Goal: Task Accomplishment & Management: Use online tool/utility

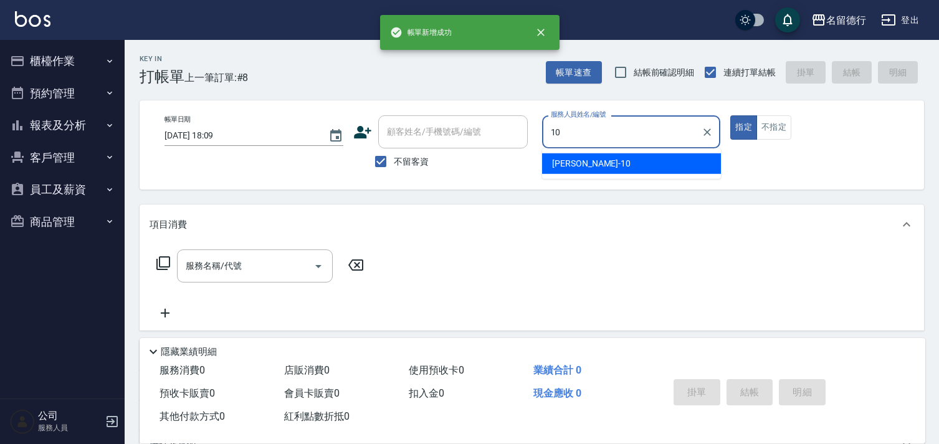
type input "[PERSON_NAME]-10"
type button "true"
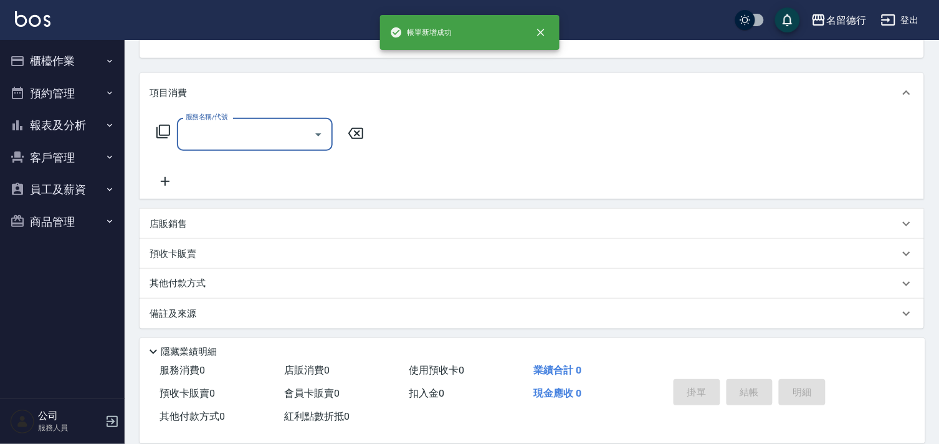
scroll to position [134, 0]
click at [166, 215] on p "店販銷售" at bounding box center [168, 221] width 37 height 13
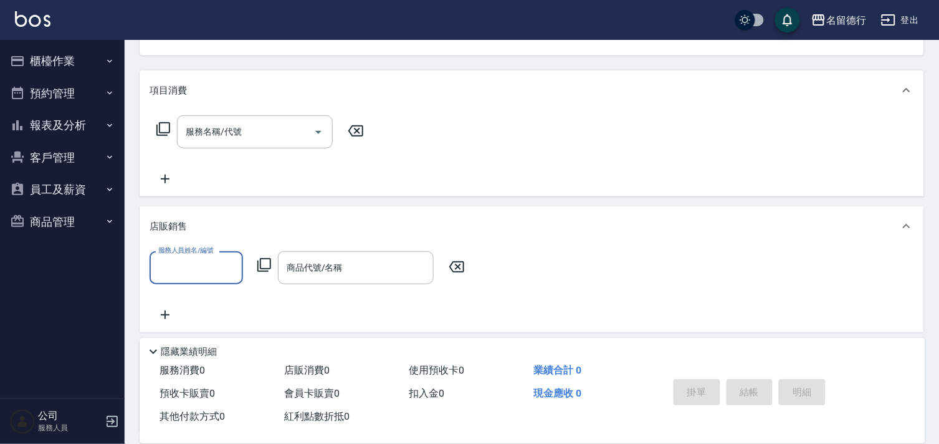
scroll to position [0, 0]
type input "[PERSON_NAME]-10"
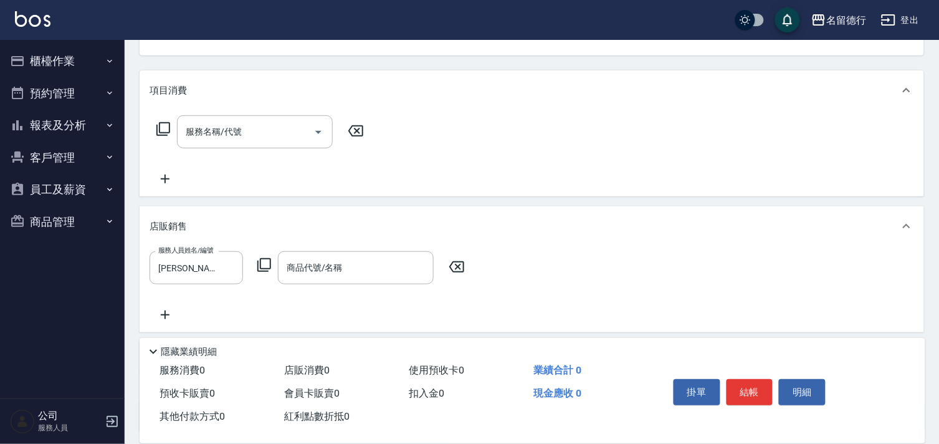
click at [264, 265] on icon at bounding box center [264, 264] width 15 height 15
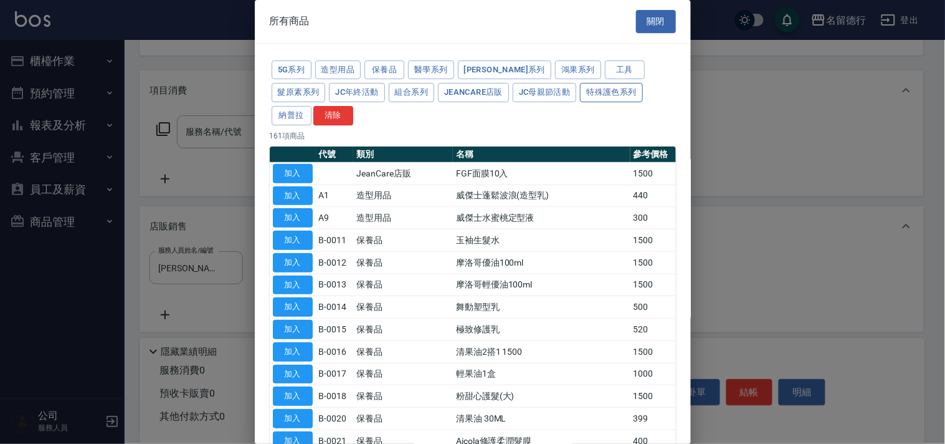
click at [580, 91] on button "特殊護色系列" at bounding box center [611, 92] width 62 height 19
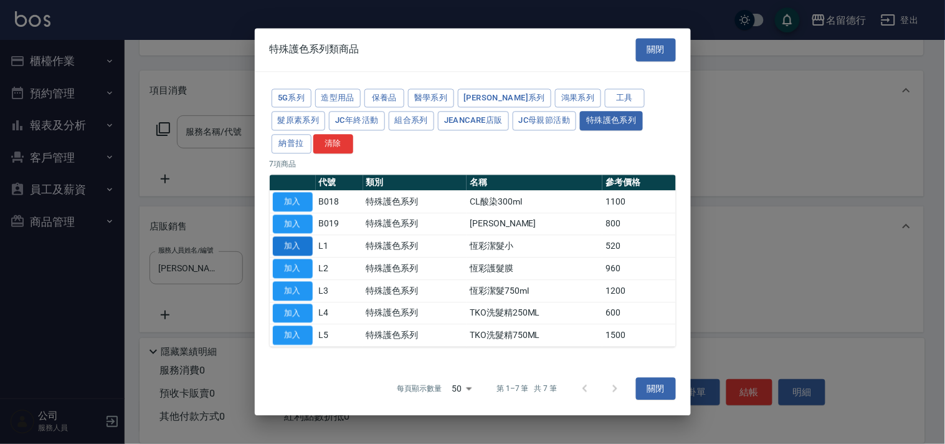
click at [285, 237] on button "加入" at bounding box center [293, 246] width 40 height 19
type input "恆彩潔髮小"
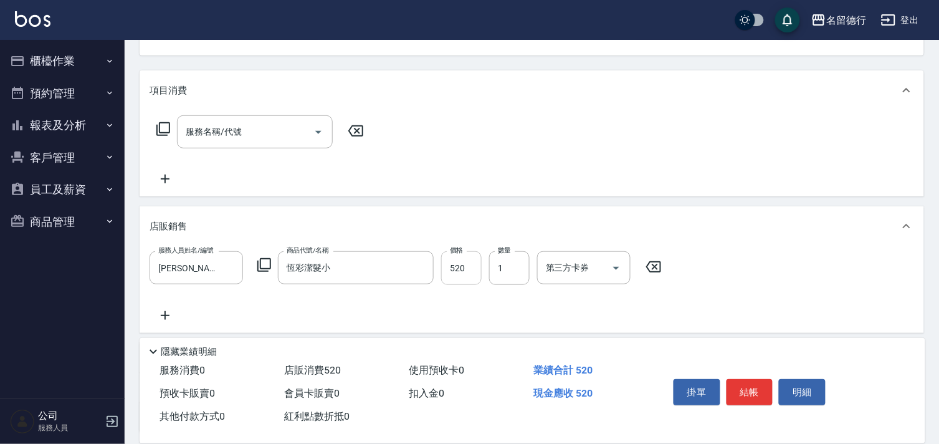
click at [444, 262] on input "520" at bounding box center [461, 268] width 41 height 34
type input "600"
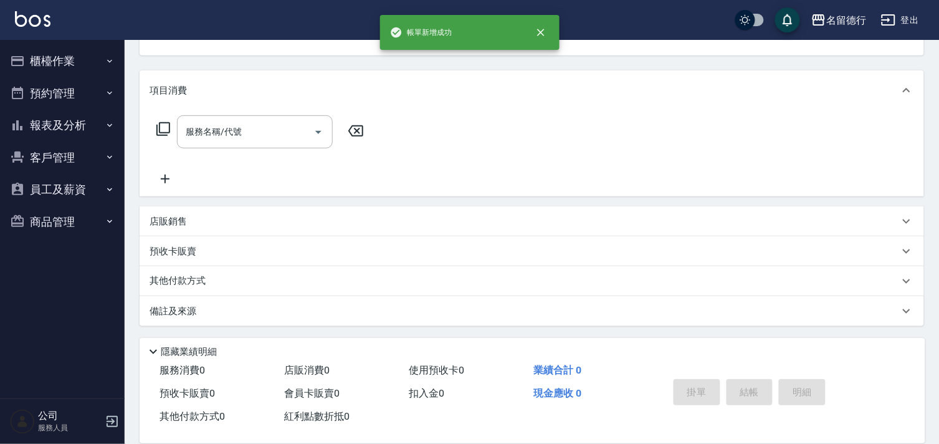
scroll to position [121, 0]
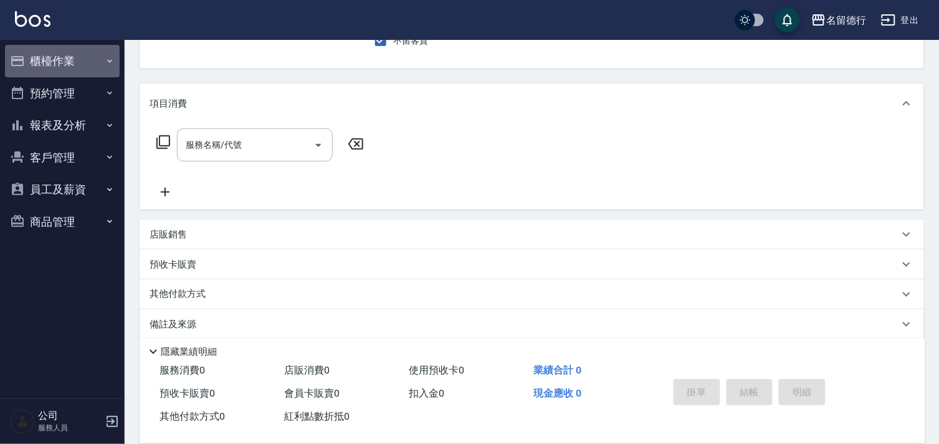
click at [45, 59] on button "櫃檯作業" at bounding box center [62, 61] width 115 height 32
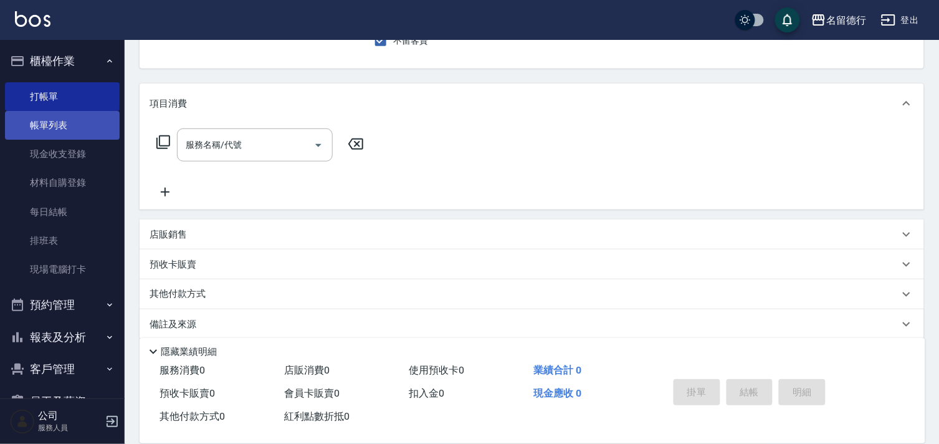
click at [44, 128] on link "帳單列表" at bounding box center [62, 125] width 115 height 29
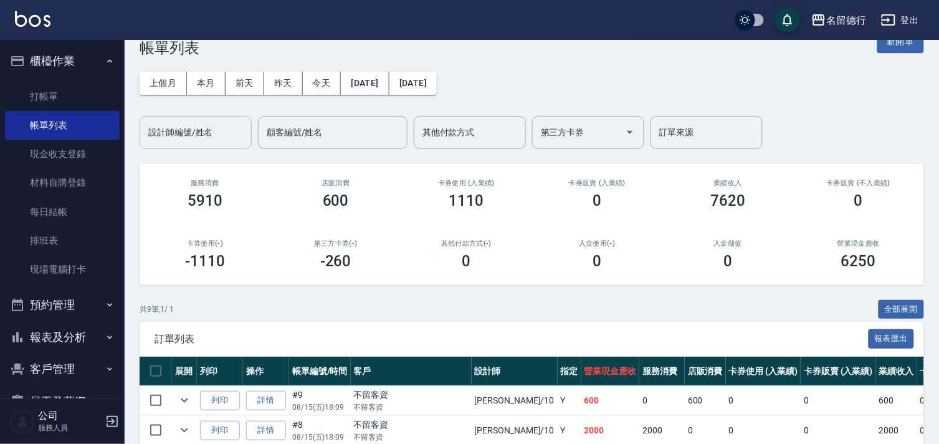
scroll to position [22, 0]
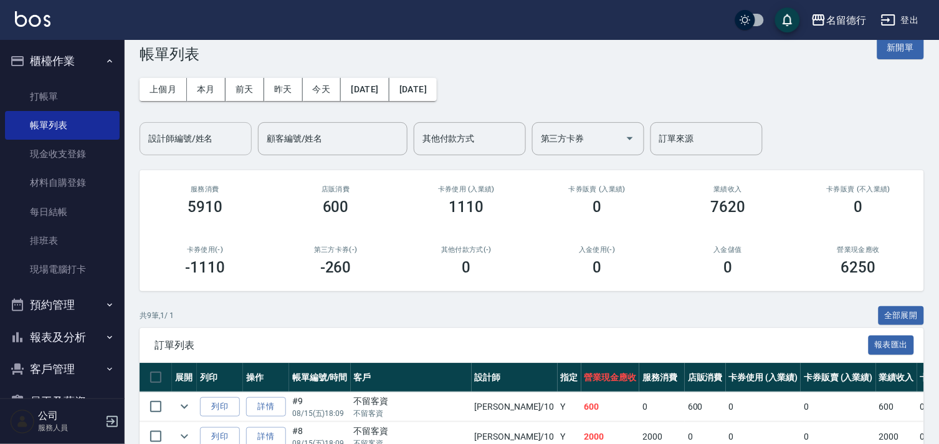
click at [216, 134] on input "設計師編號/姓名" at bounding box center [195, 139] width 101 height 22
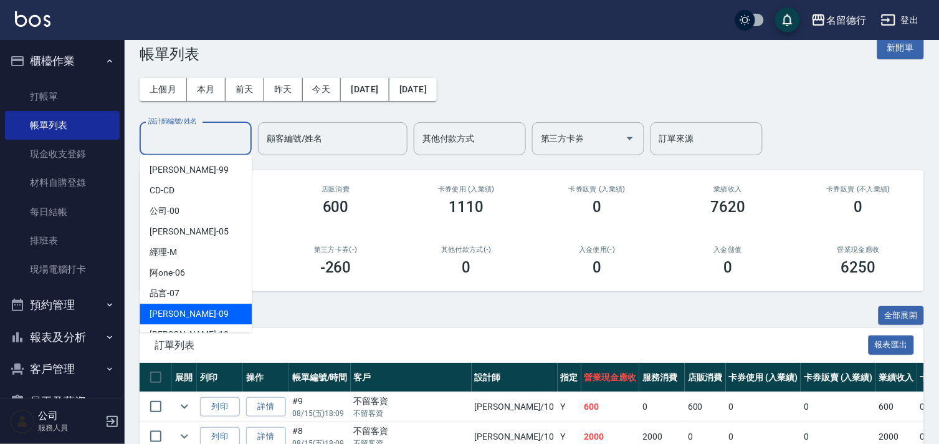
click at [163, 314] on span "[PERSON_NAME] -09" at bounding box center [189, 313] width 79 height 13
type input "[PERSON_NAME]-09"
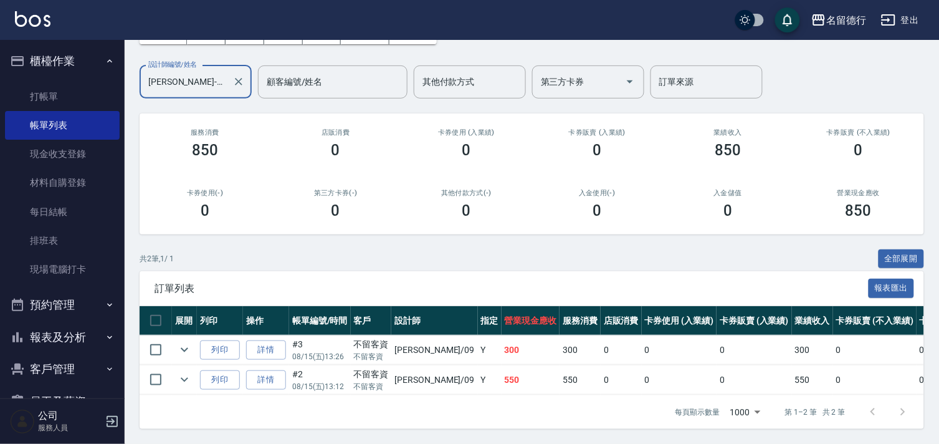
scroll to position [90, 0]
click at [35, 90] on link "打帳單" at bounding box center [62, 96] width 115 height 29
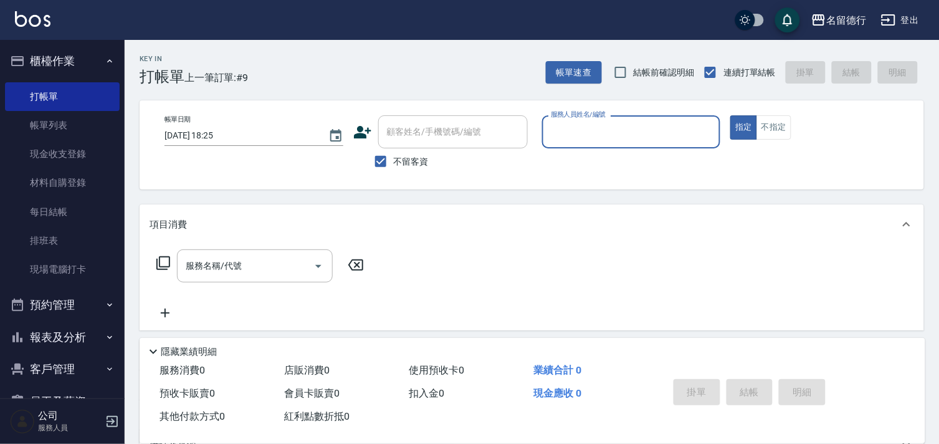
click at [575, 130] on input "服務人員姓名/編號" at bounding box center [632, 132] width 168 height 22
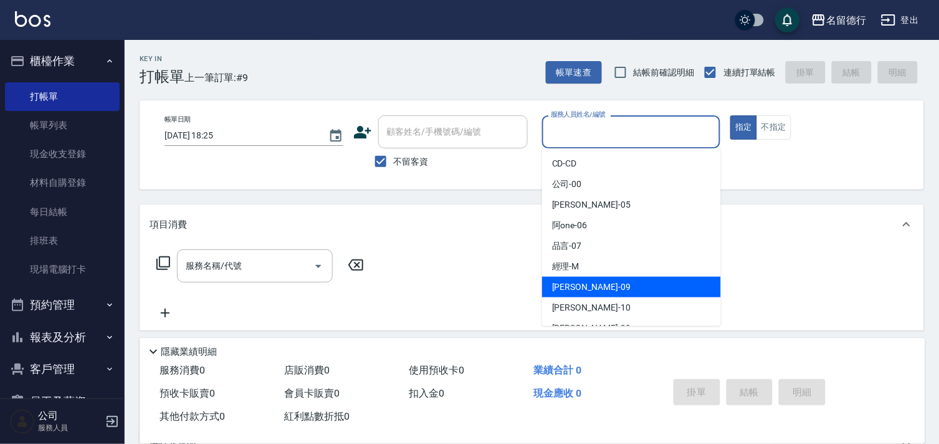
click at [571, 279] on div "[PERSON_NAME] -09" at bounding box center [631, 287] width 179 height 21
type input "[PERSON_NAME]-09"
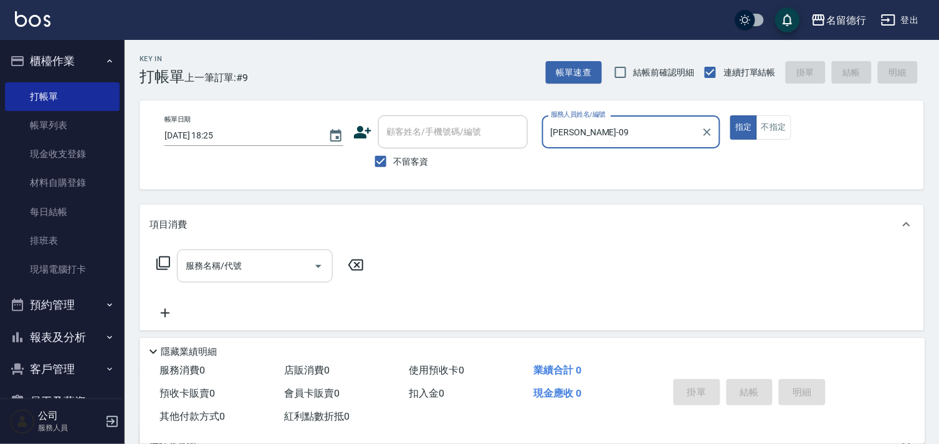
click at [283, 268] on input "服務名稱/代號" at bounding box center [246, 266] width 126 height 22
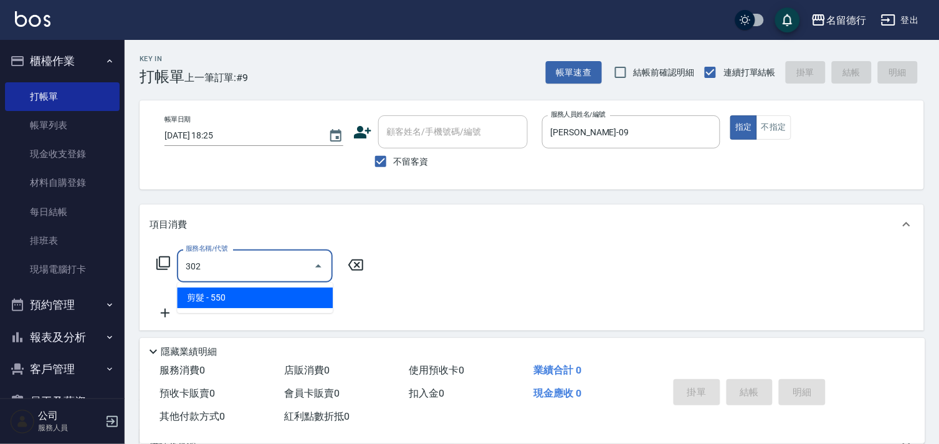
click at [279, 304] on span "剪髮 - 550" at bounding box center [255, 297] width 156 height 21
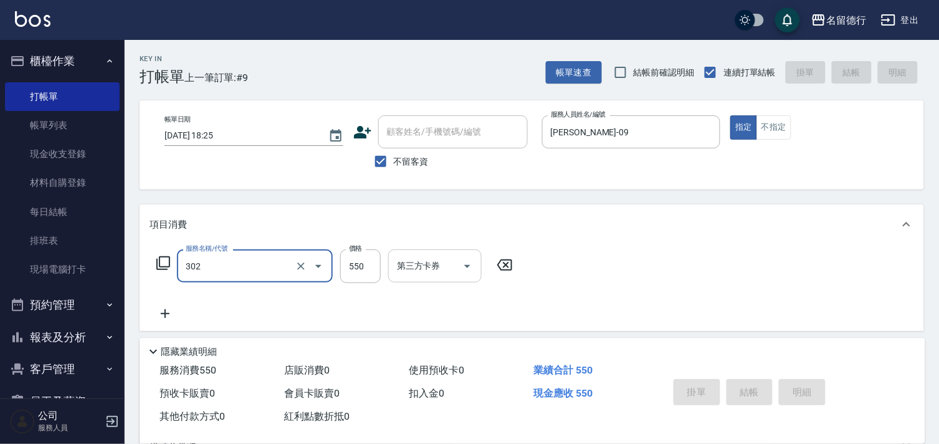
type input "302"
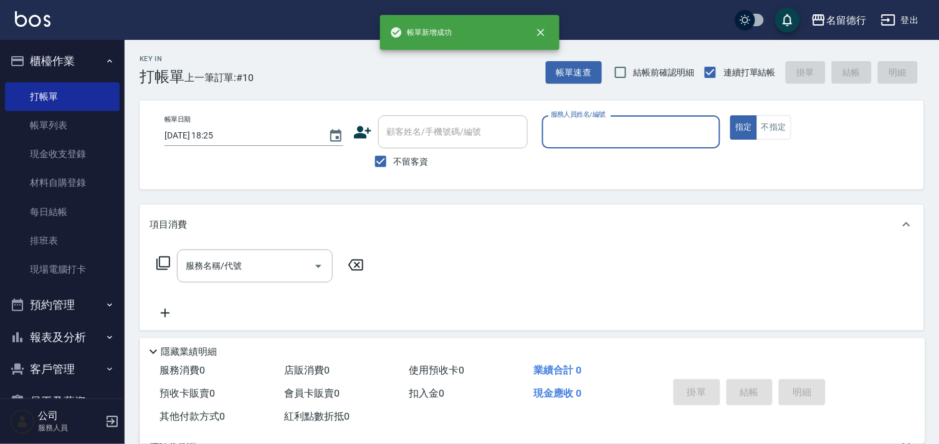
click at [563, 128] on input "服務人員姓名/編號" at bounding box center [632, 132] width 168 height 22
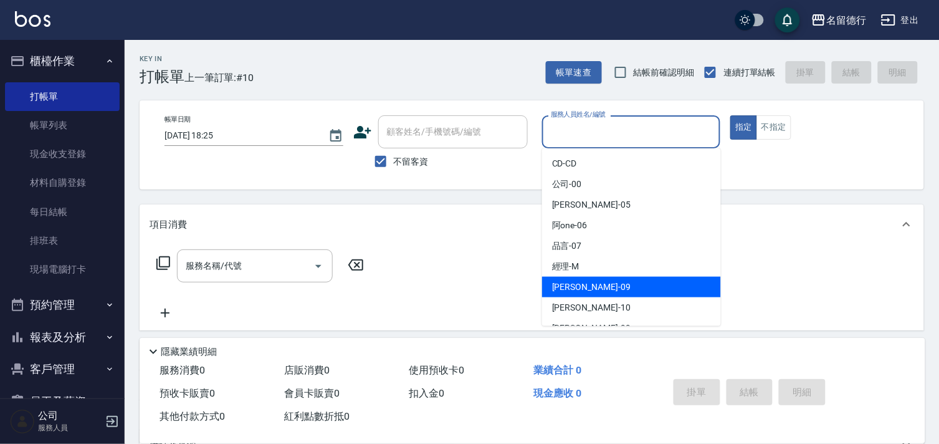
click at [566, 284] on span "[PERSON_NAME] -09" at bounding box center [591, 286] width 79 height 13
type input "[PERSON_NAME]-09"
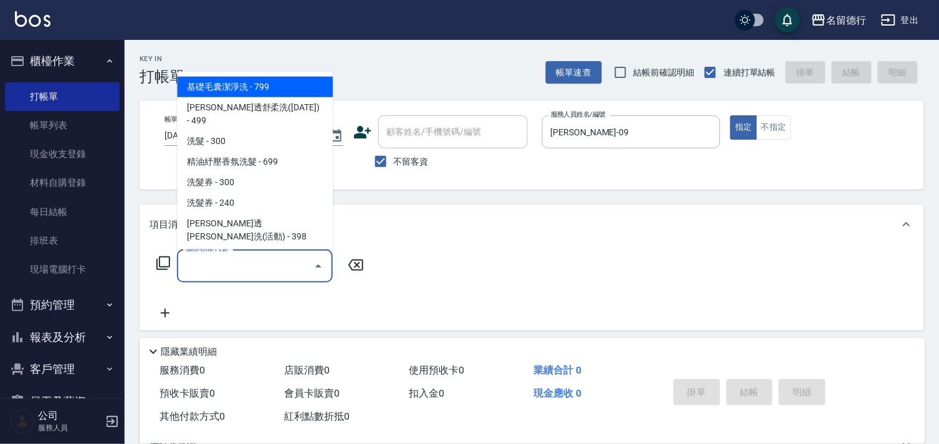
click at [282, 260] on input "服務名稱/代號" at bounding box center [246, 266] width 126 height 22
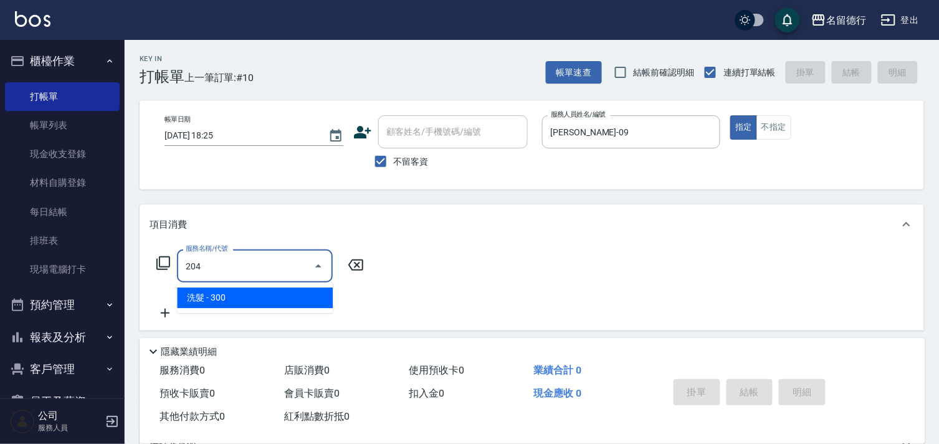
click at [262, 294] on span "洗髮 - 300" at bounding box center [255, 297] width 156 height 21
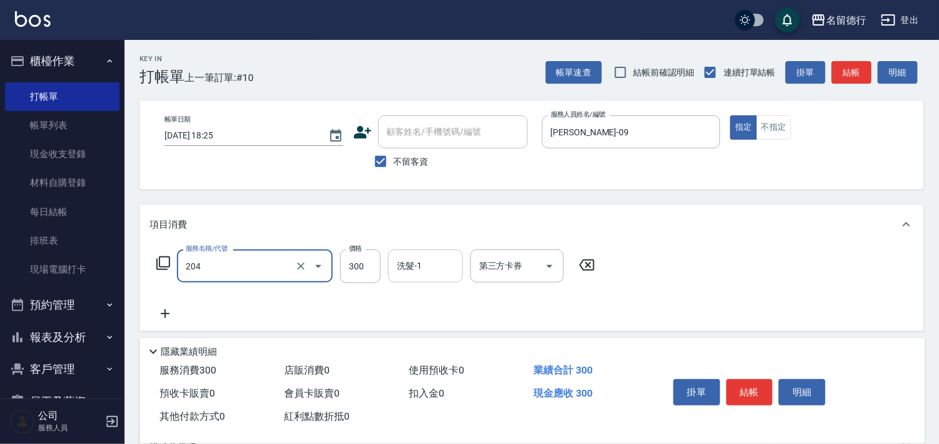
type input "洗髮(204)"
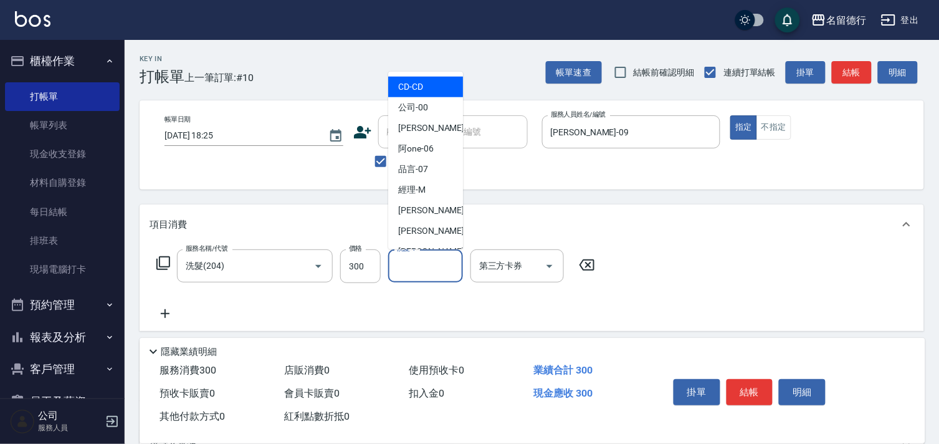
click at [428, 270] on input "洗髮-1" at bounding box center [426, 266] width 64 height 22
click at [433, 214] on div "[PERSON_NAME] -09" at bounding box center [425, 210] width 75 height 21
type input "[PERSON_NAME]-09"
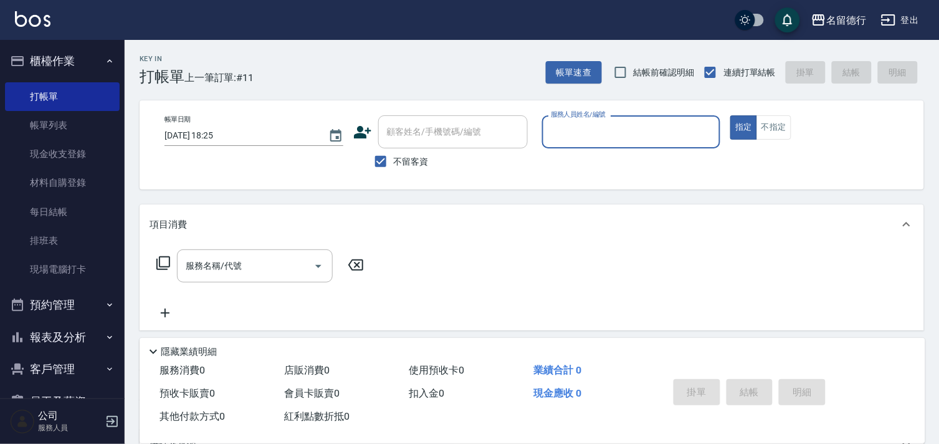
click at [563, 135] on input "服務人員姓名/編號" at bounding box center [632, 132] width 168 height 22
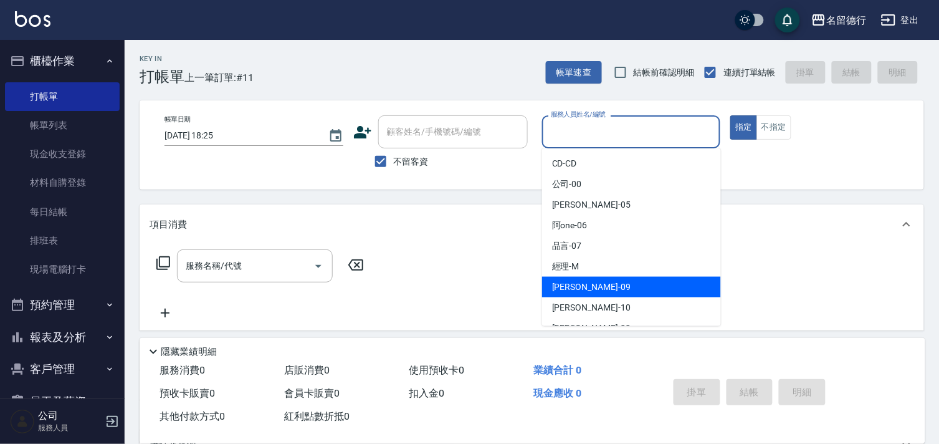
click at [582, 291] on span "[PERSON_NAME] -09" at bounding box center [591, 286] width 79 height 13
type input "[PERSON_NAME]-09"
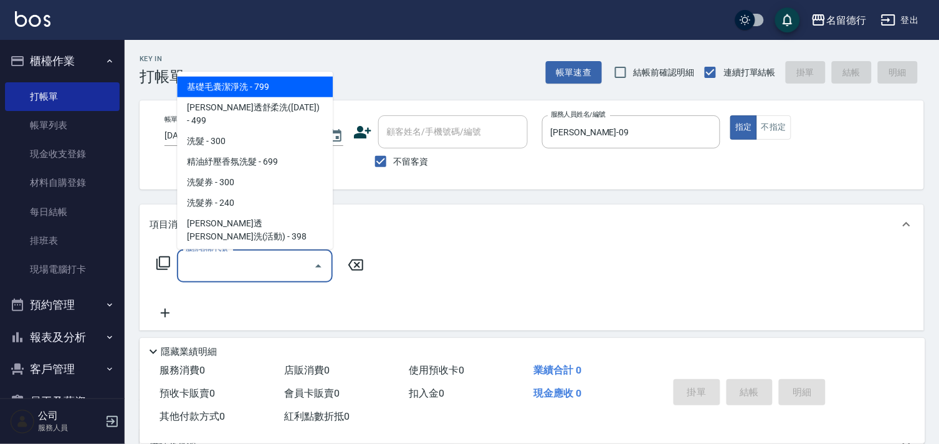
click at [257, 260] on input "服務名稱/代號" at bounding box center [246, 266] width 126 height 22
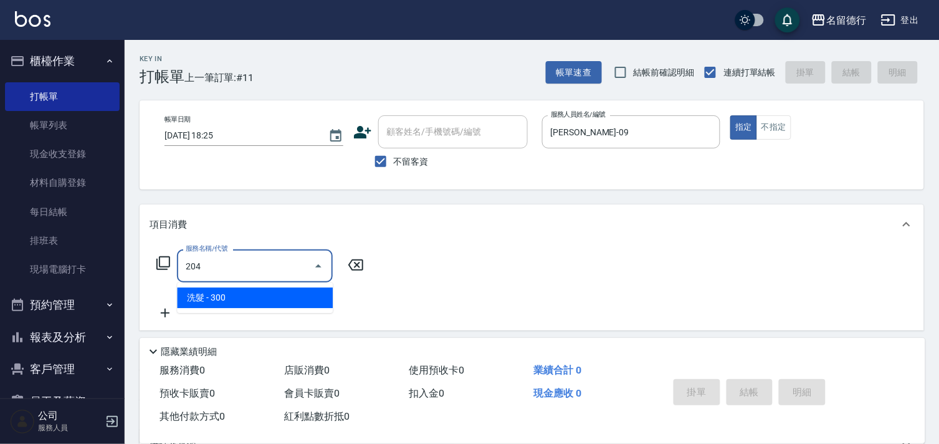
click at [248, 304] on span "洗髮 - 300" at bounding box center [255, 297] width 156 height 21
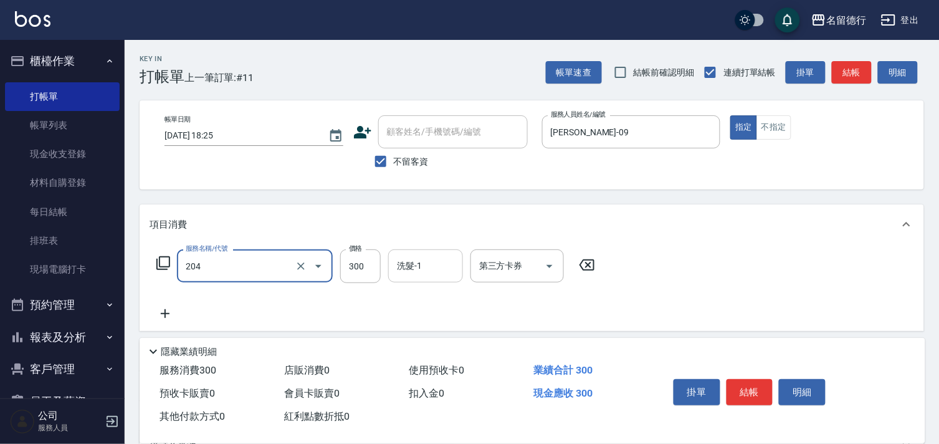
type input "洗髮(204)"
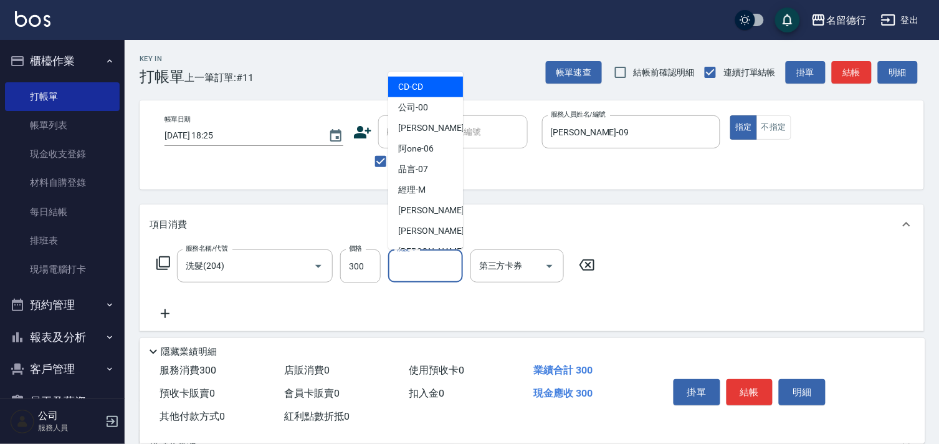
click at [430, 269] on input "洗髮-1" at bounding box center [426, 266] width 64 height 22
click at [435, 213] on div "[PERSON_NAME] -09" at bounding box center [425, 210] width 75 height 21
type input "[PERSON_NAME]-09"
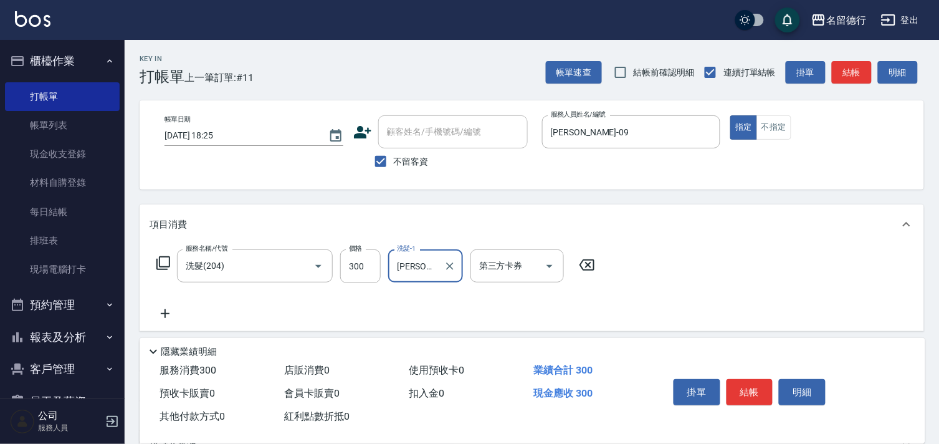
click at [170, 313] on icon at bounding box center [165, 313] width 31 height 15
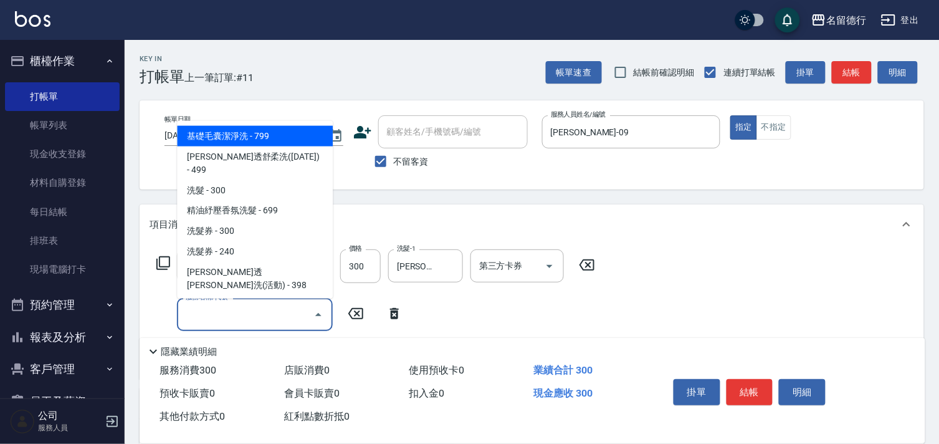
click at [214, 315] on input "服務名稱/代號" at bounding box center [246, 314] width 126 height 22
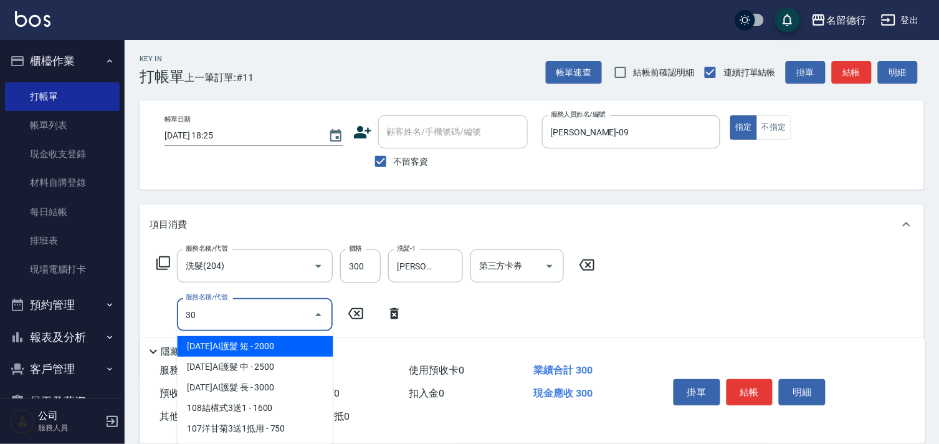
type input "302"
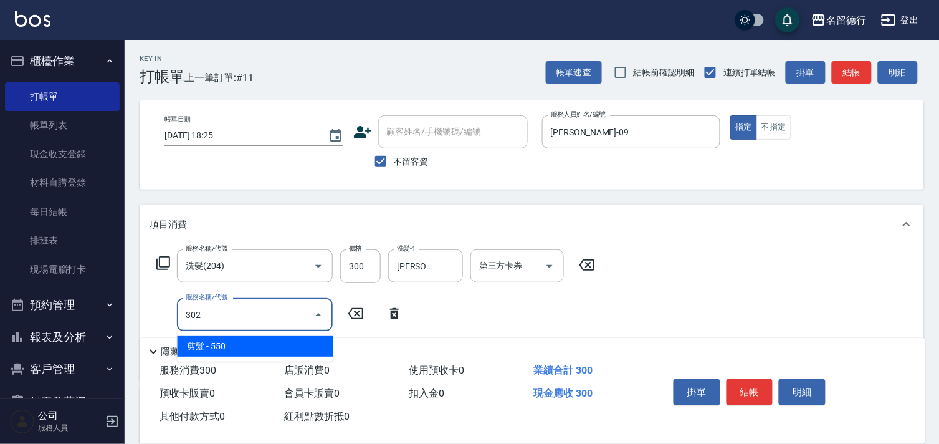
click at [229, 341] on span "剪髮 - 550" at bounding box center [255, 346] width 156 height 21
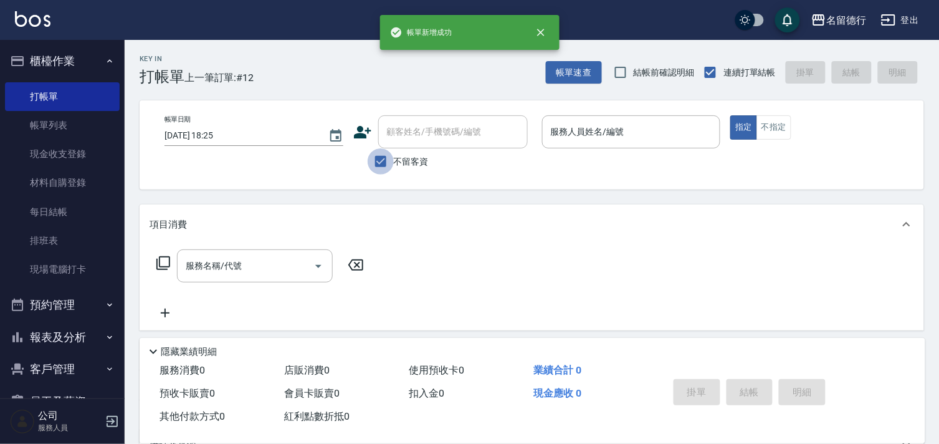
click at [378, 160] on input "不留客資" at bounding box center [381, 161] width 26 height 26
checkbox input "false"
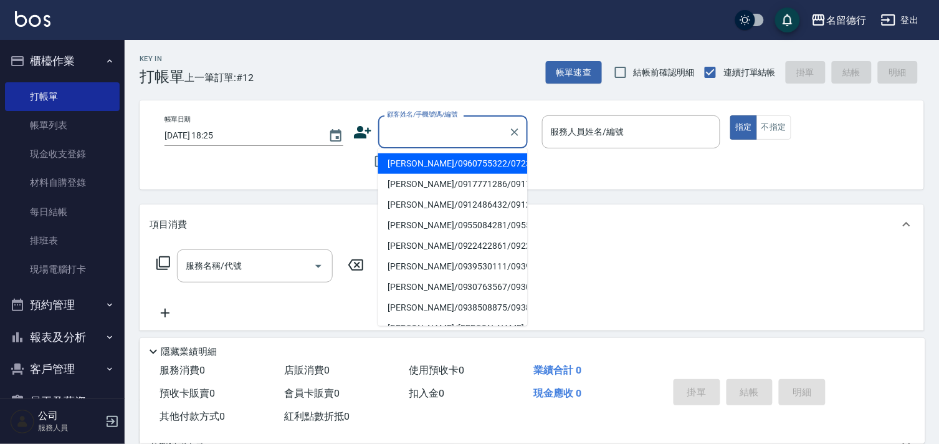
click at [416, 131] on input "顧客姓名/手機號碼/編號" at bounding box center [444, 132] width 120 height 22
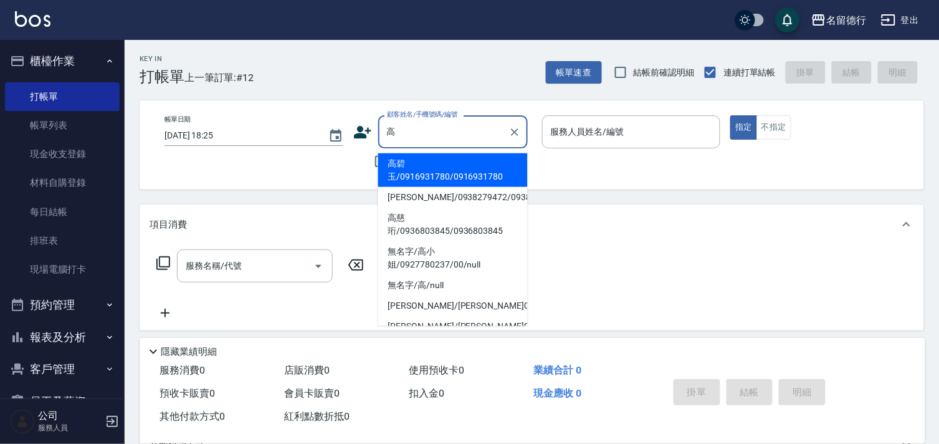
click at [421, 165] on li "高碧玉/0916931780/0916931780" at bounding box center [453, 170] width 150 height 34
type input "高碧玉/0916931780/0916931780"
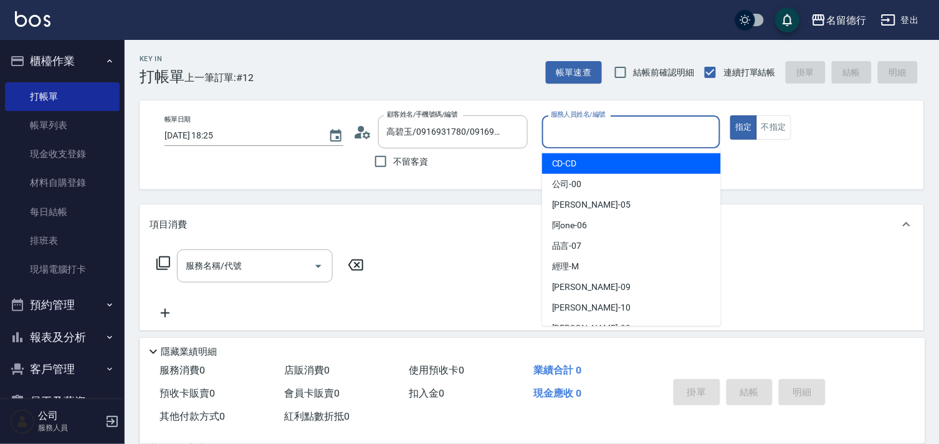
click at [571, 128] on input "服務人員姓名/編號" at bounding box center [632, 132] width 168 height 22
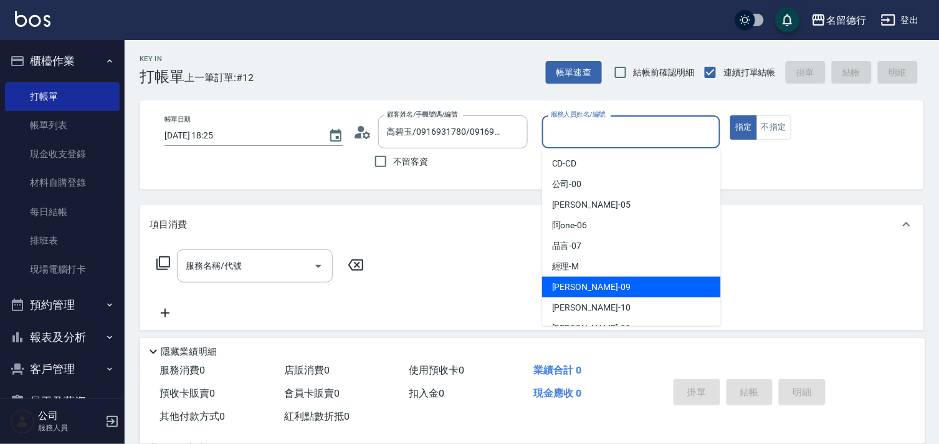
click at [565, 284] on span "[PERSON_NAME] -09" at bounding box center [591, 286] width 79 height 13
type input "[PERSON_NAME]-09"
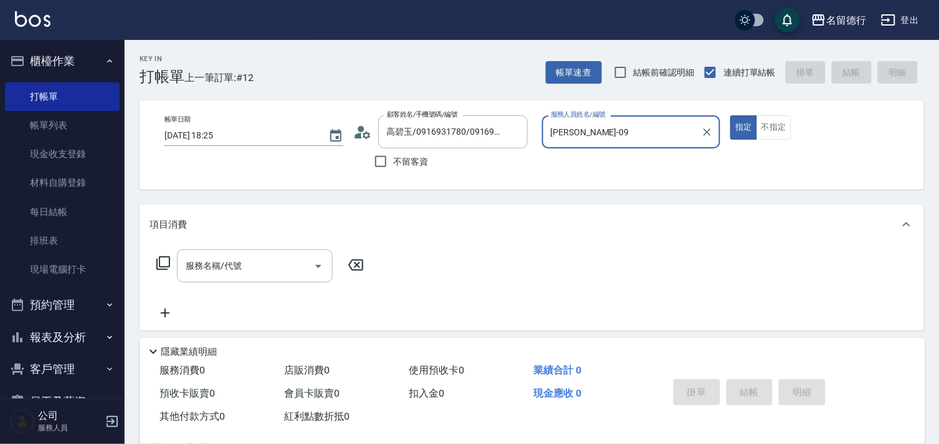
scroll to position [167, 0]
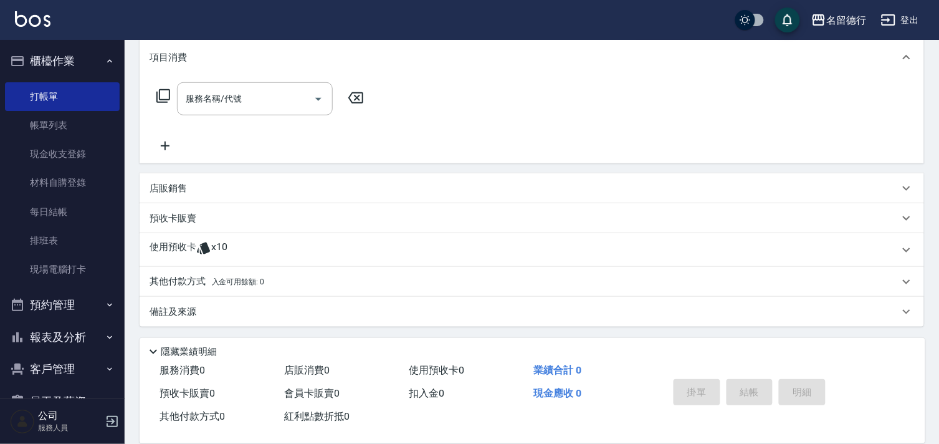
click at [166, 247] on p "使用預收卡" at bounding box center [173, 250] width 47 height 19
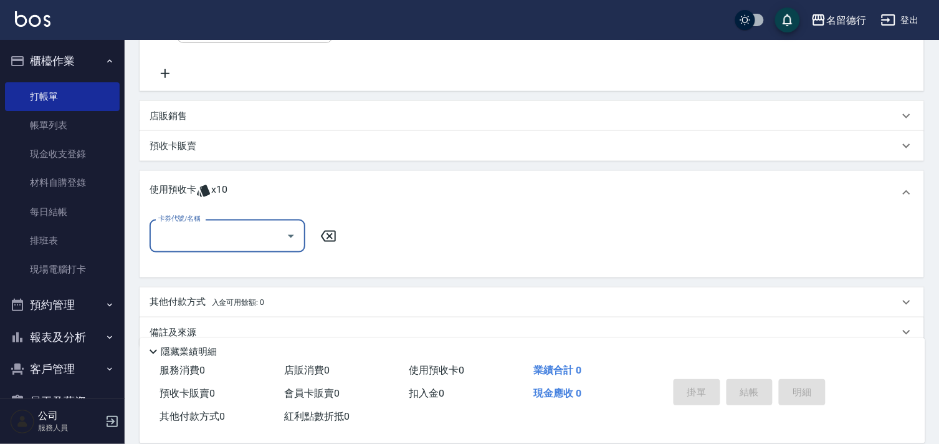
scroll to position [244, 0]
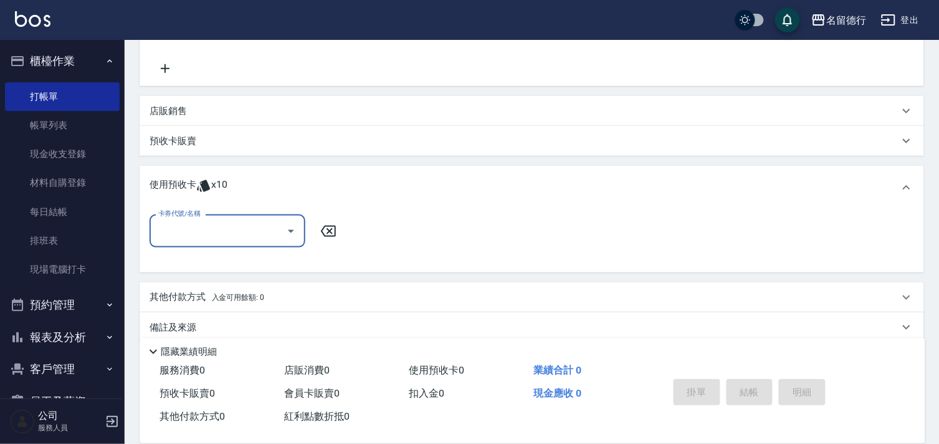
click at [190, 232] on input "卡券代號/名稱" at bounding box center [218, 231] width 126 height 22
click at [196, 263] on div "洗髮券售 剩餘10張" at bounding box center [228, 262] width 156 height 21
type input "洗髮券售"
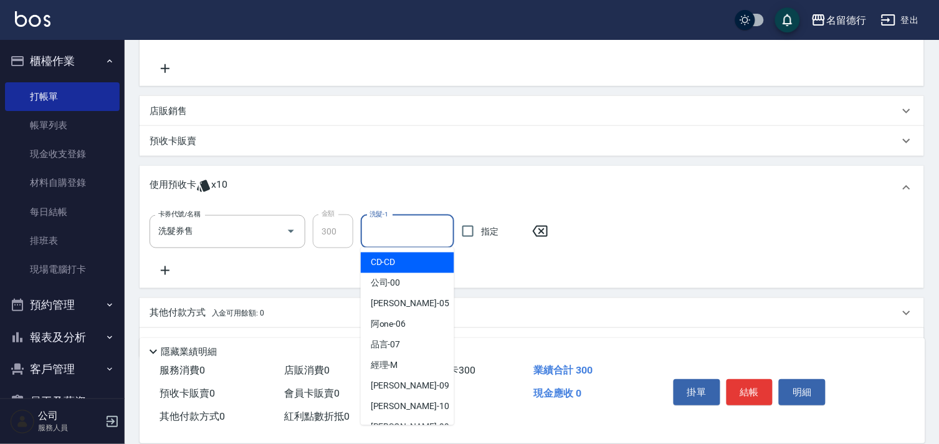
click at [380, 229] on input "洗髮-1" at bounding box center [407, 232] width 82 height 22
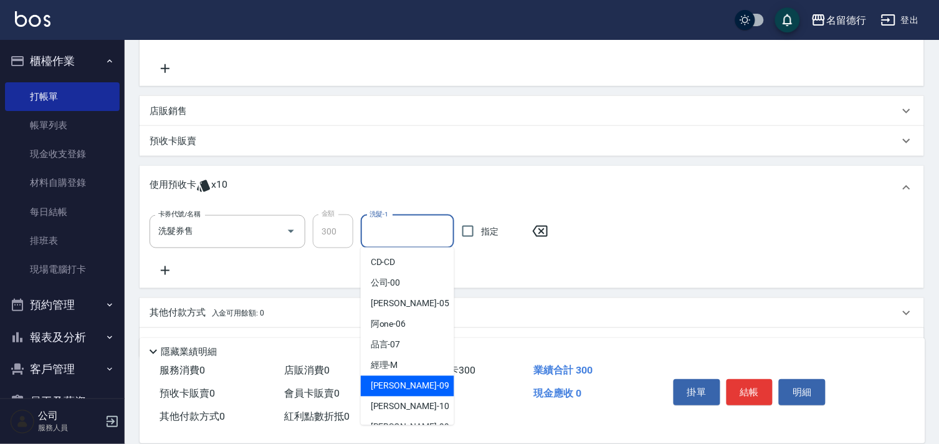
click at [385, 382] on span "[PERSON_NAME] -09" at bounding box center [410, 386] width 79 height 13
type input "[PERSON_NAME]-09"
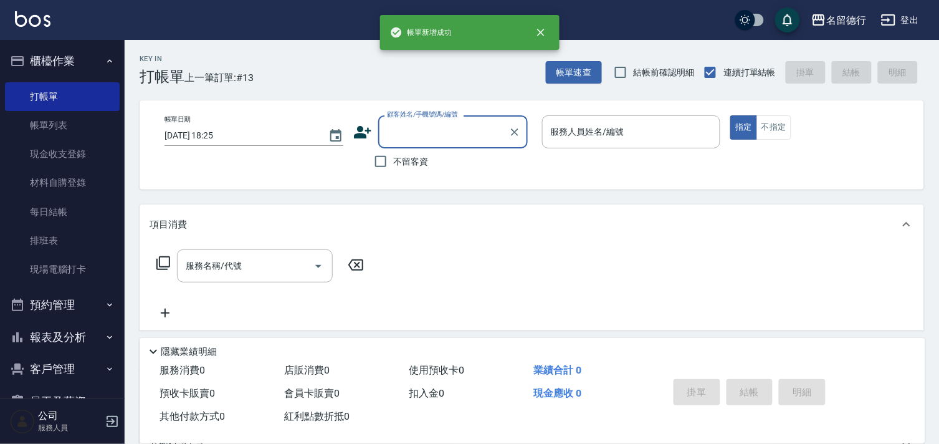
scroll to position [0, 0]
click at [403, 131] on input "顧客姓名/手機號碼/編號" at bounding box center [444, 132] width 120 height 22
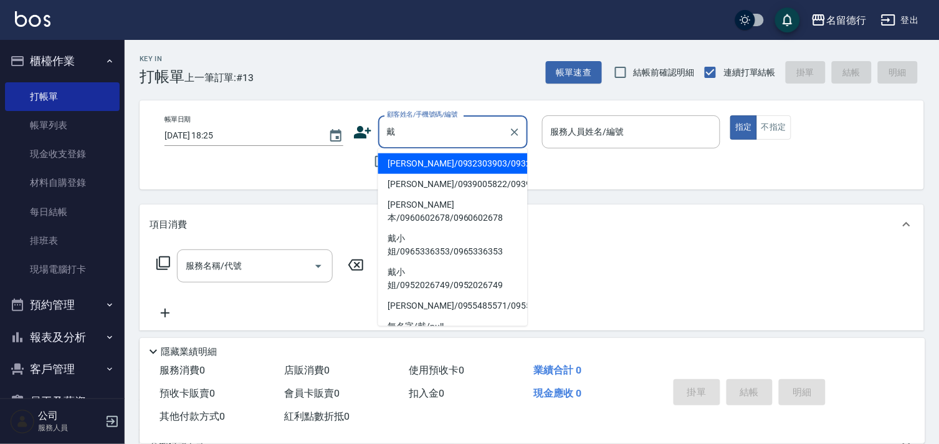
click at [413, 160] on li "[PERSON_NAME]/0932303903/0932303903" at bounding box center [453, 163] width 150 height 21
type input "[PERSON_NAME]/0932303903/0932303903"
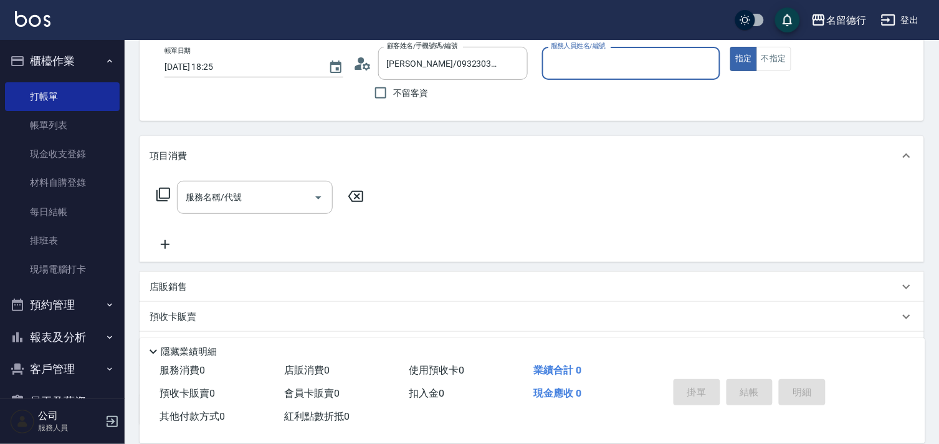
scroll to position [167, 0]
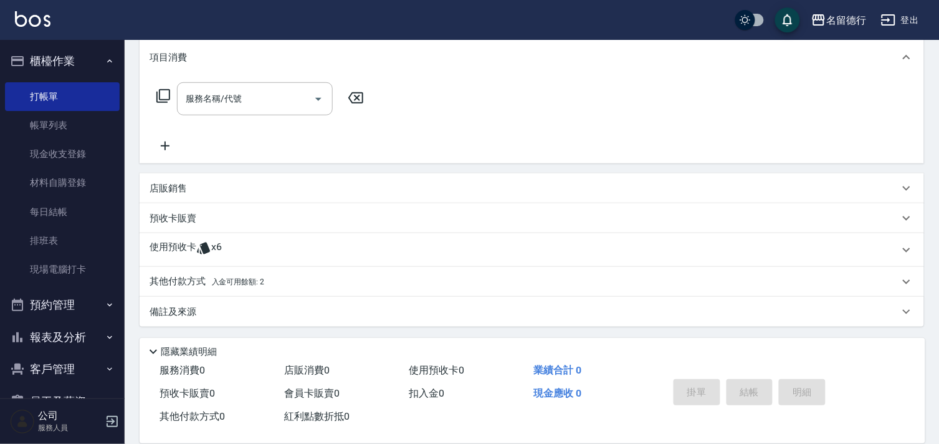
click at [184, 244] on p "使用預收卡" at bounding box center [173, 250] width 47 height 19
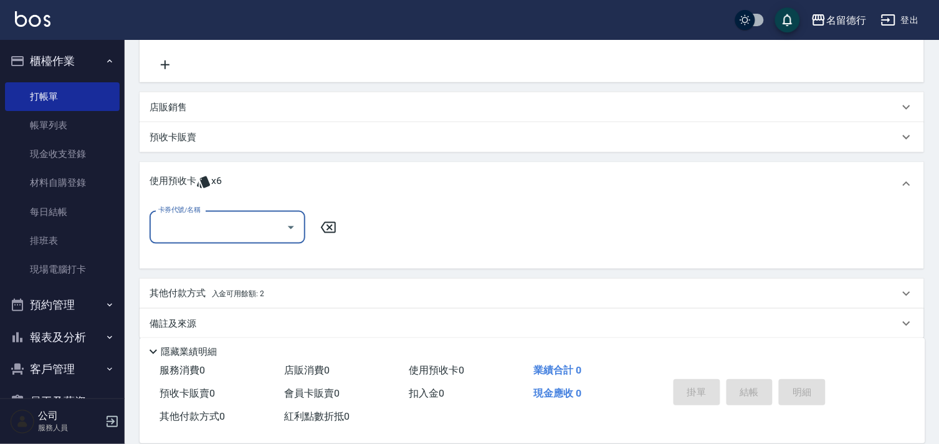
scroll to position [250, 0]
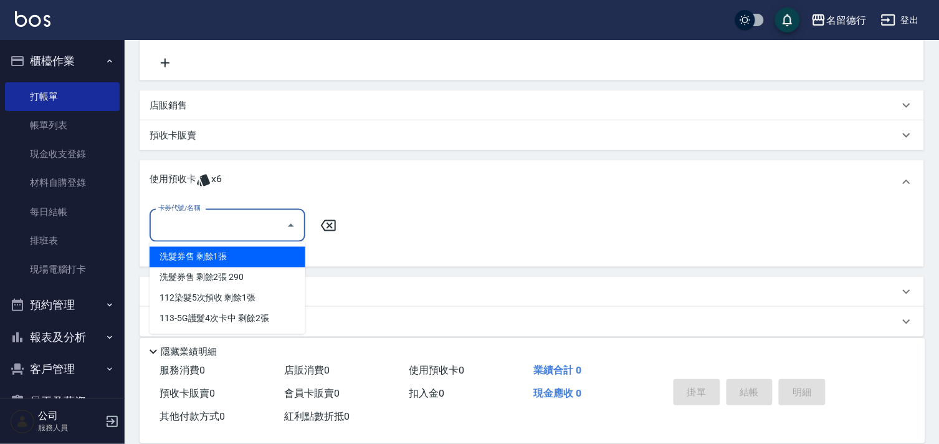
click at [203, 224] on input "卡券代號/名稱" at bounding box center [218, 225] width 126 height 22
click at [209, 262] on div "洗髮券售 剩餘1張" at bounding box center [228, 257] width 156 height 21
type input "洗髮券售"
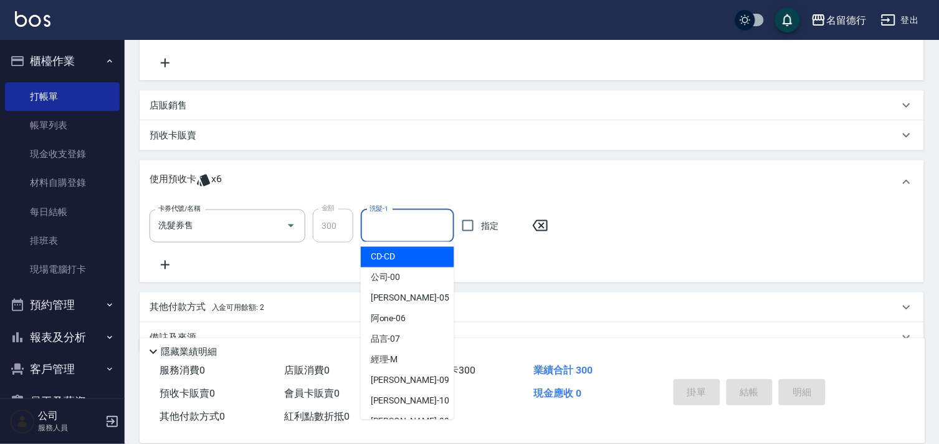
click at [402, 222] on input "洗髮-1" at bounding box center [407, 226] width 82 height 22
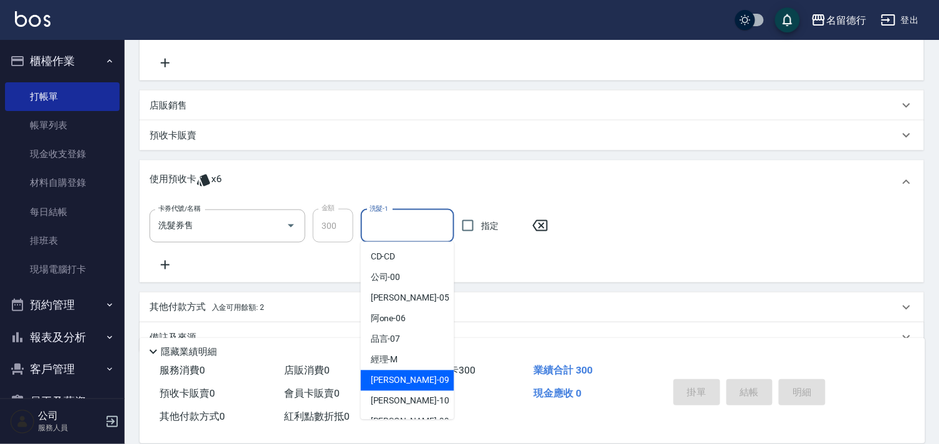
click at [385, 378] on span "[PERSON_NAME] -09" at bounding box center [410, 380] width 79 height 13
type input "[PERSON_NAME]-09"
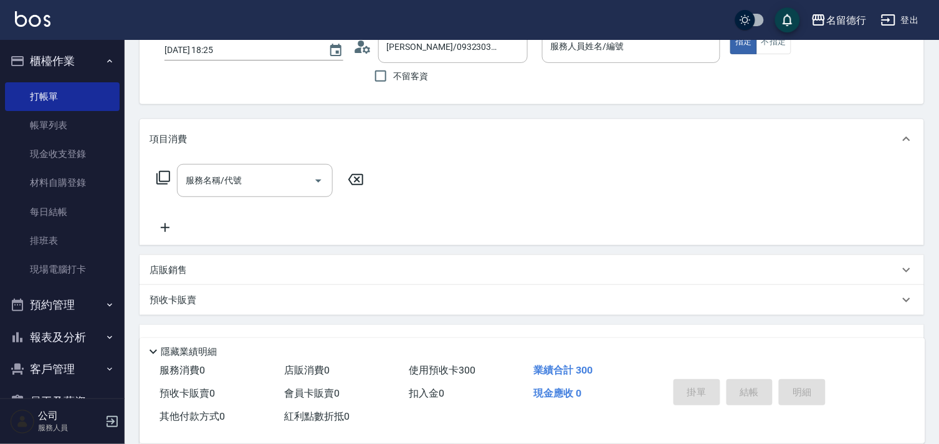
scroll to position [0, 0]
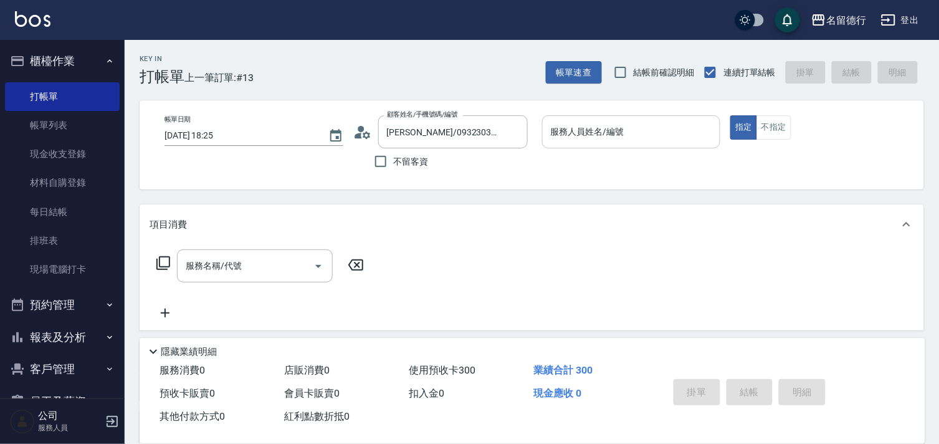
click at [605, 117] on div "服務人員姓名/編號" at bounding box center [631, 131] width 179 height 33
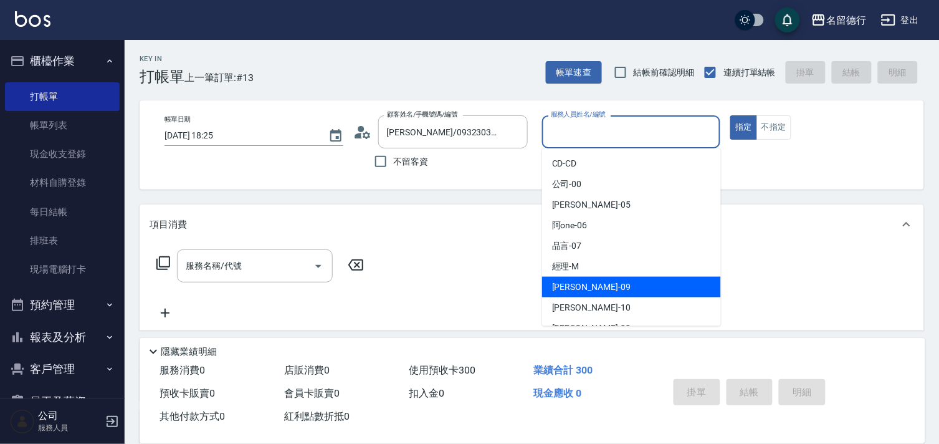
click at [595, 289] on div "[PERSON_NAME] -09" at bounding box center [631, 287] width 179 height 21
type input "[PERSON_NAME]-09"
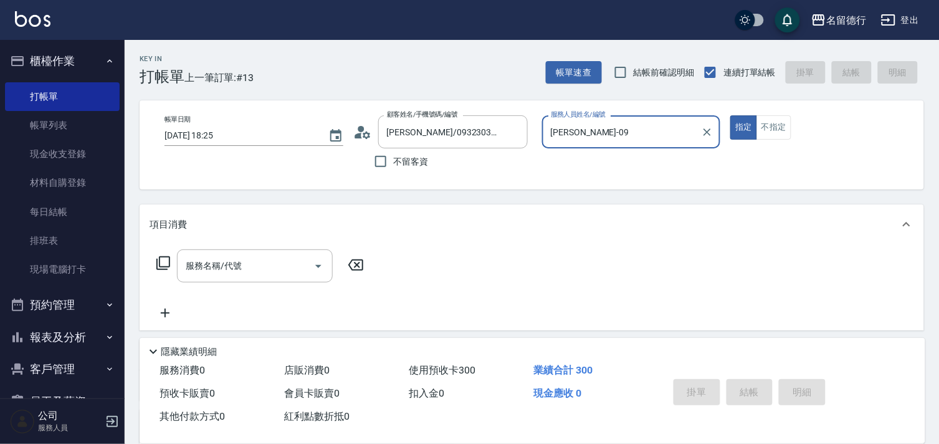
type input "[DATE] 18:42"
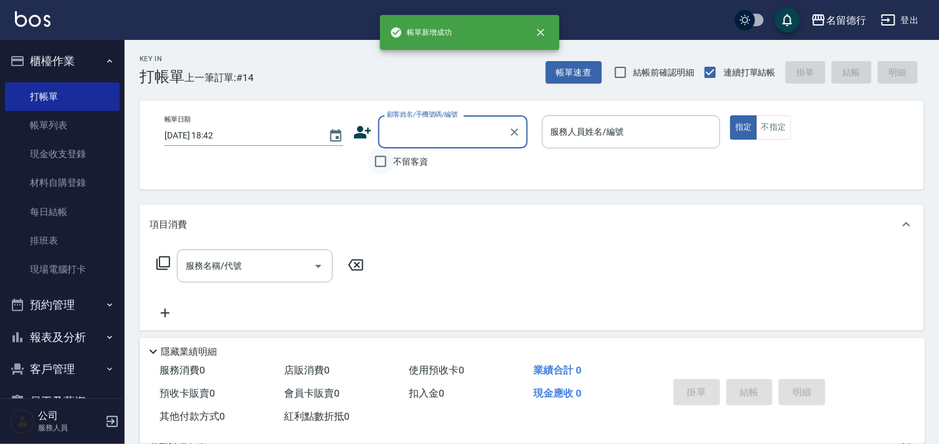
click at [384, 165] on input "不留客資" at bounding box center [381, 161] width 26 height 26
checkbox input "true"
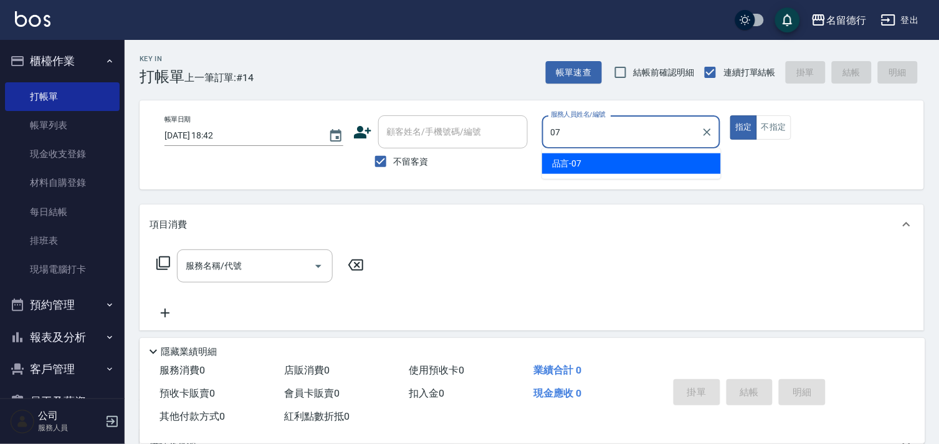
click at [616, 170] on div "品言 -07" at bounding box center [631, 163] width 179 height 21
type input "品言-07"
click at [241, 276] on input "服務名稱/代號" at bounding box center [246, 266] width 126 height 22
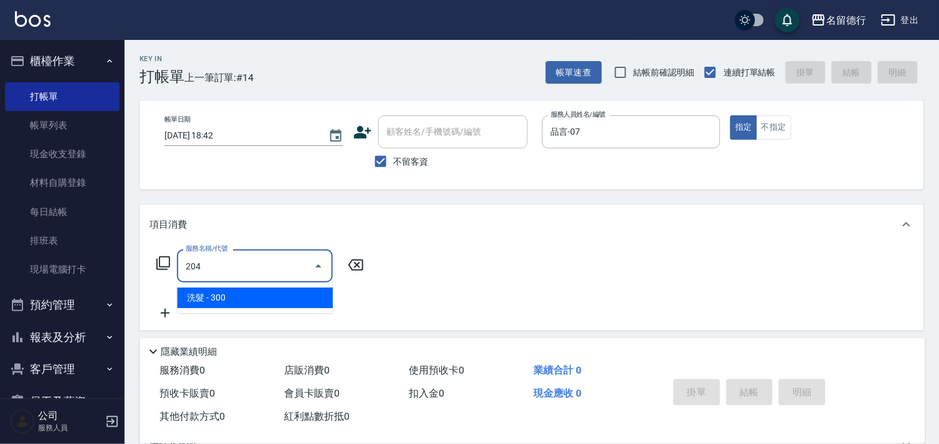
click at [251, 291] on span "洗髮 - 300" at bounding box center [255, 297] width 156 height 21
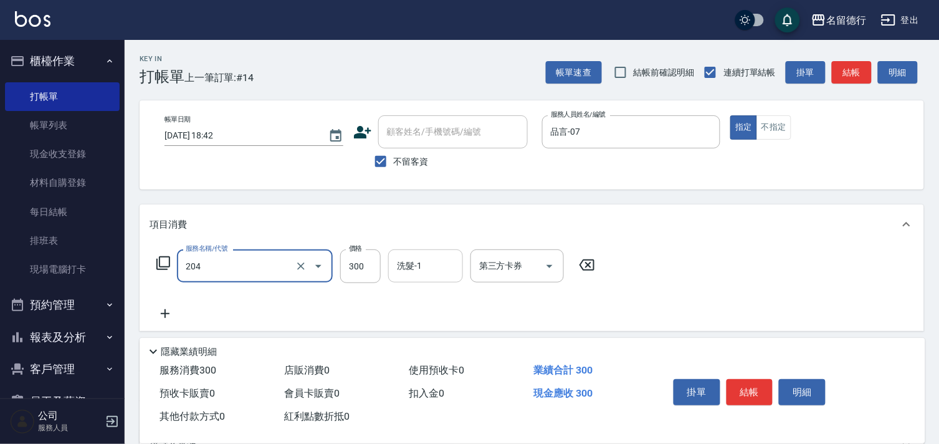
click at [409, 260] on div "洗髮-1 洗髮-1" at bounding box center [425, 265] width 75 height 33
type input "洗髮(204)"
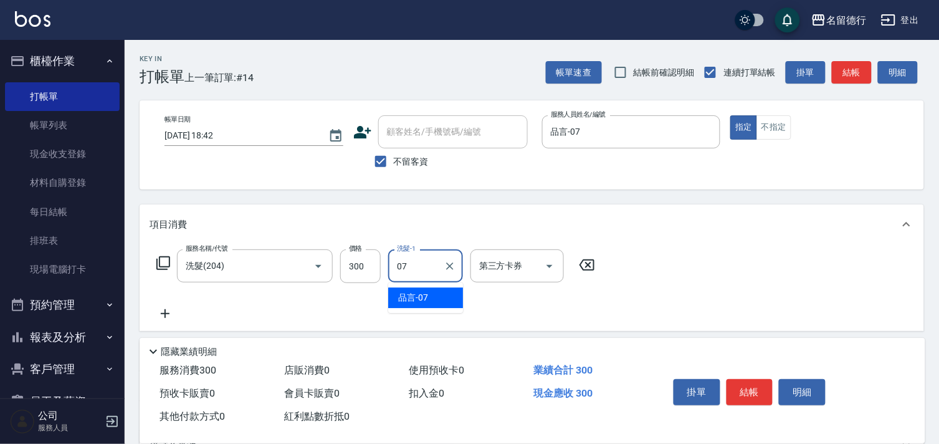
click at [415, 294] on span "品言 -07" at bounding box center [413, 297] width 30 height 13
type input "品言-07"
click at [162, 307] on icon at bounding box center [165, 313] width 31 height 15
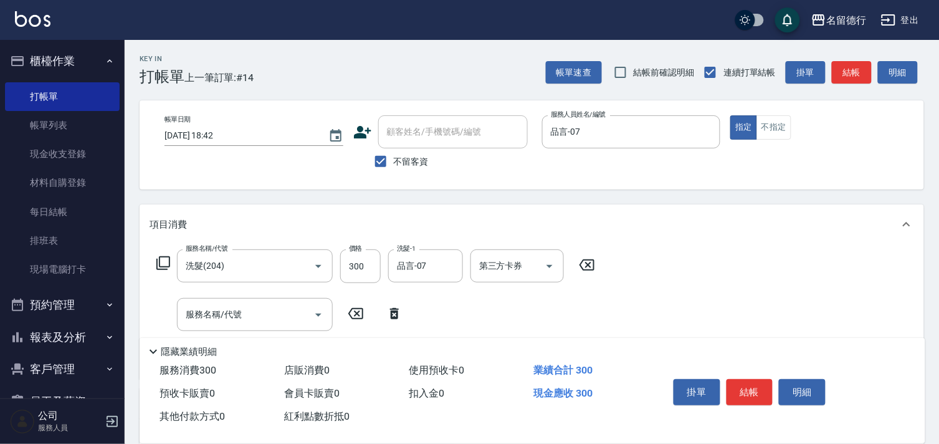
click at [160, 264] on icon at bounding box center [163, 263] width 15 height 15
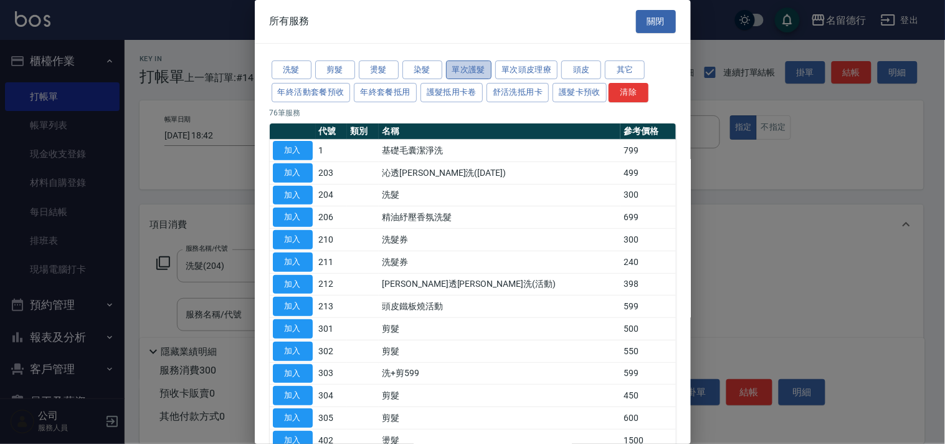
click at [476, 77] on button "單次護髮" at bounding box center [469, 69] width 46 height 19
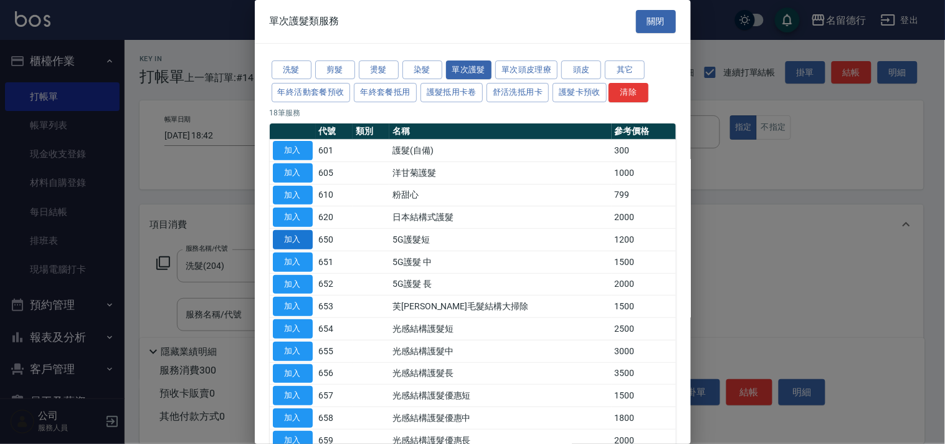
click at [285, 237] on button "加入" at bounding box center [293, 239] width 40 height 19
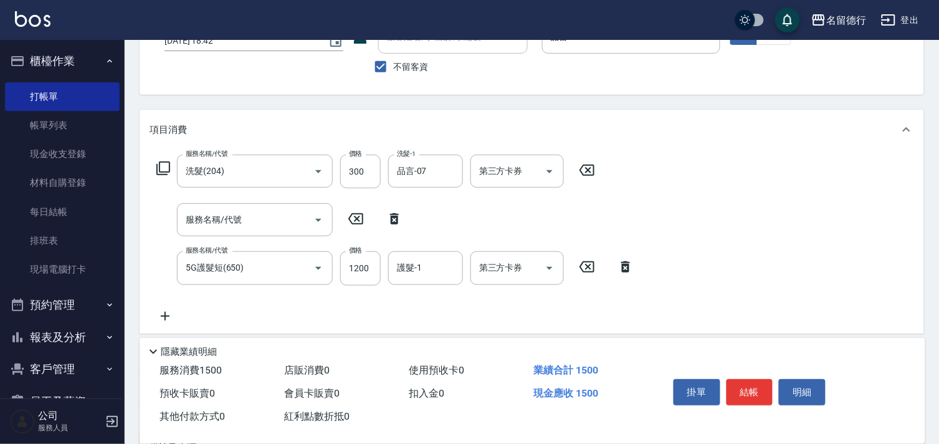
scroll to position [208, 0]
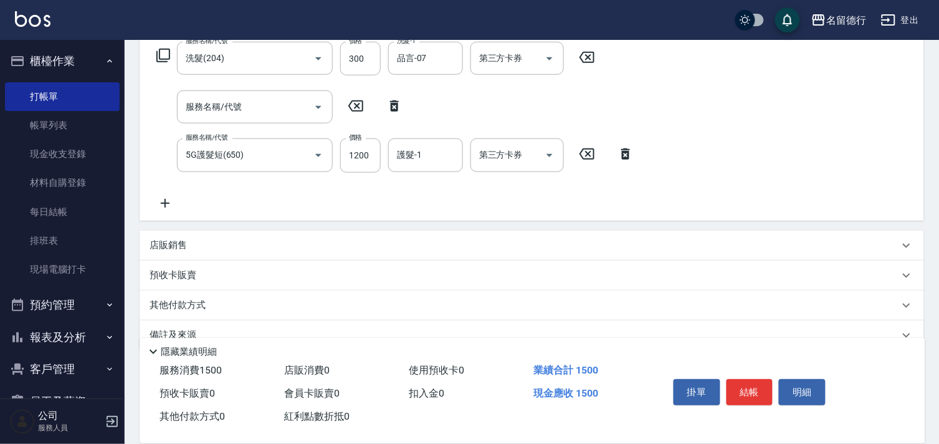
click at [396, 107] on icon at bounding box center [394, 105] width 9 height 11
type input "5G護髮短(650)"
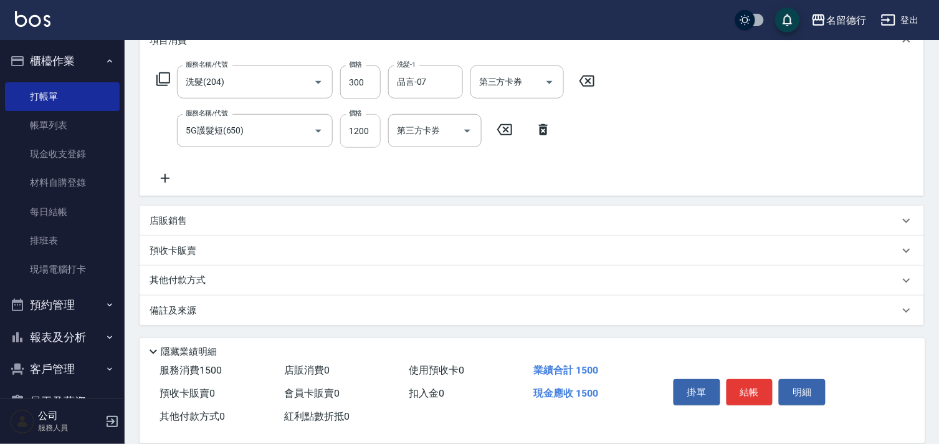
scroll to position [183, 0]
click at [360, 142] on input "1200" at bounding box center [360, 132] width 41 height 34
type input "800"
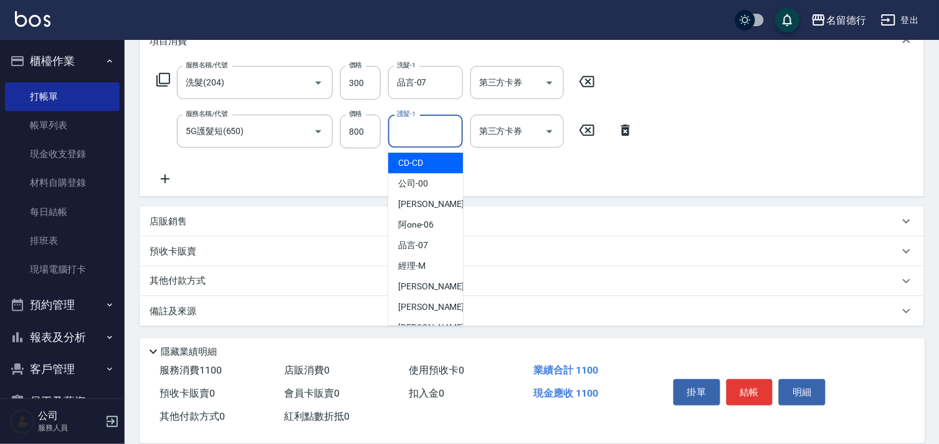
click at [434, 134] on input "護髮-1" at bounding box center [426, 131] width 64 height 22
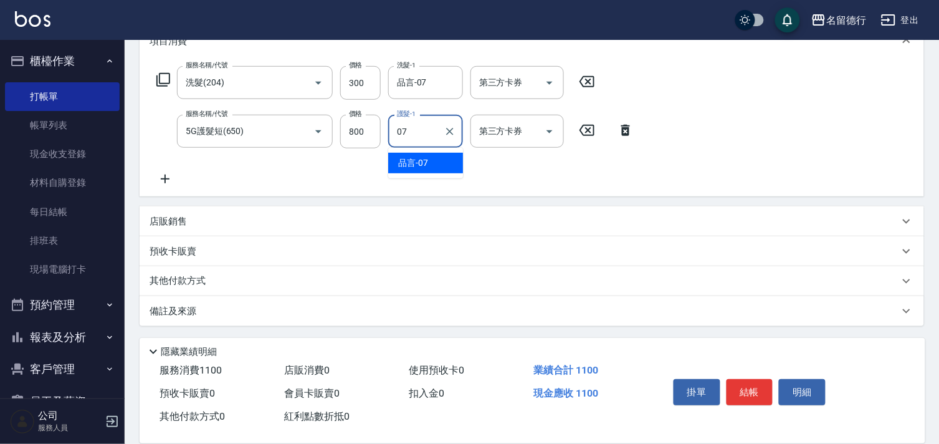
drag, startPoint x: 434, startPoint y: 143, endPoint x: 586, endPoint y: 165, distance: 153.5
click at [434, 158] on div "品言 -07" at bounding box center [425, 163] width 75 height 21
type input "品言-07"
click at [614, 173] on div "服務名稱/代號 洗髮(204) 服務名稱/代號 價格 300 價格 洗髮-1 品言-07 洗髮-1 第三方卡券 第三方卡券 服務名稱/代號 5G護髮短(650…" at bounding box center [396, 126] width 492 height 120
click at [759, 383] on button "結帳" at bounding box center [750, 392] width 47 height 26
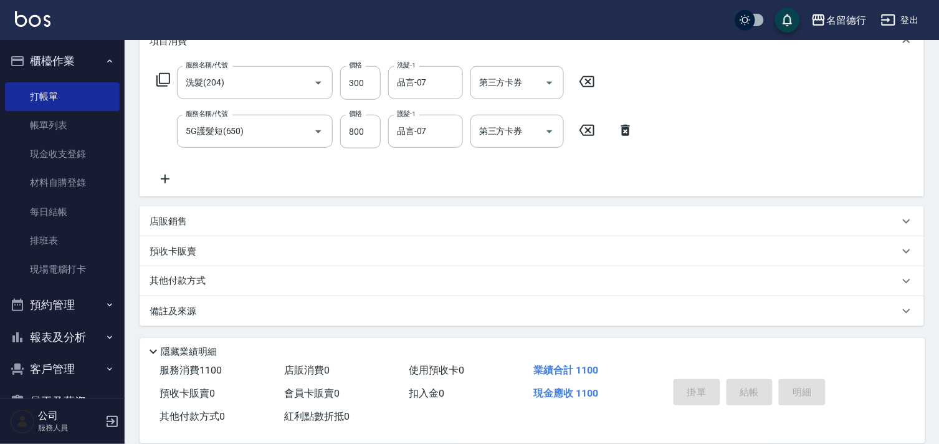
type input "[DATE] 18:43"
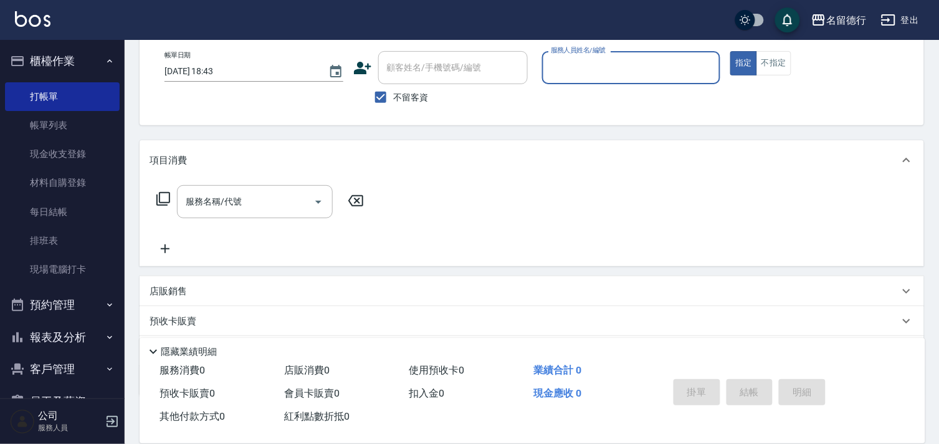
scroll to position [0, 0]
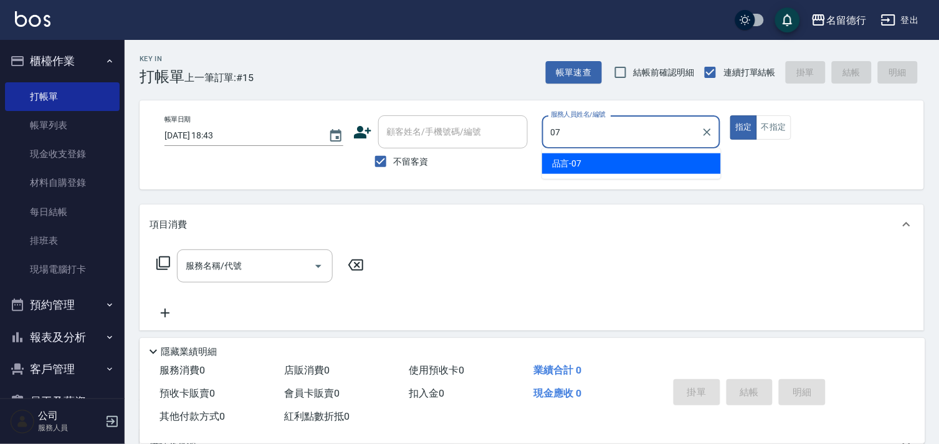
drag, startPoint x: 641, startPoint y: 166, endPoint x: 532, endPoint y: 184, distance: 110.4
click at [641, 166] on div "品言 -07" at bounding box center [631, 163] width 179 height 21
type input "品言-07"
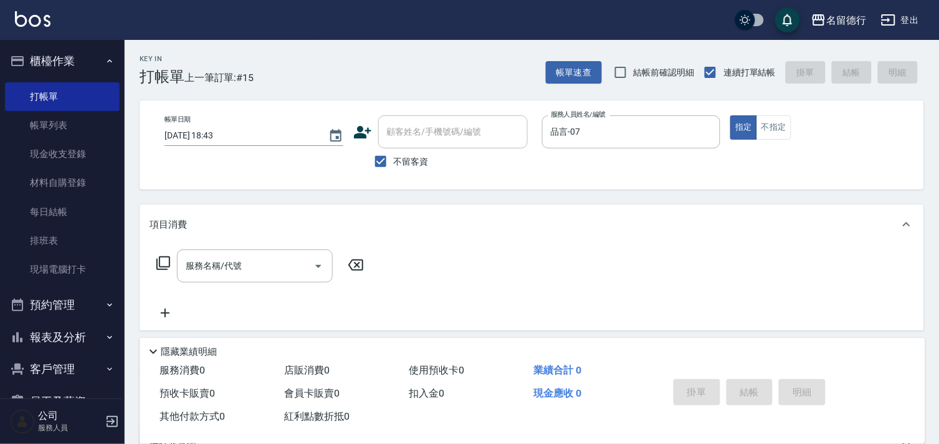
click at [157, 262] on icon at bounding box center [163, 263] width 14 height 14
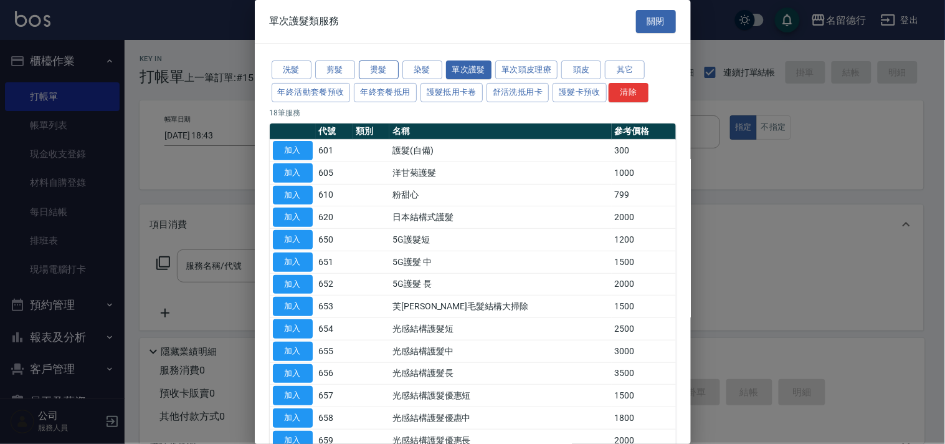
click at [390, 69] on button "燙髮" at bounding box center [379, 69] width 40 height 19
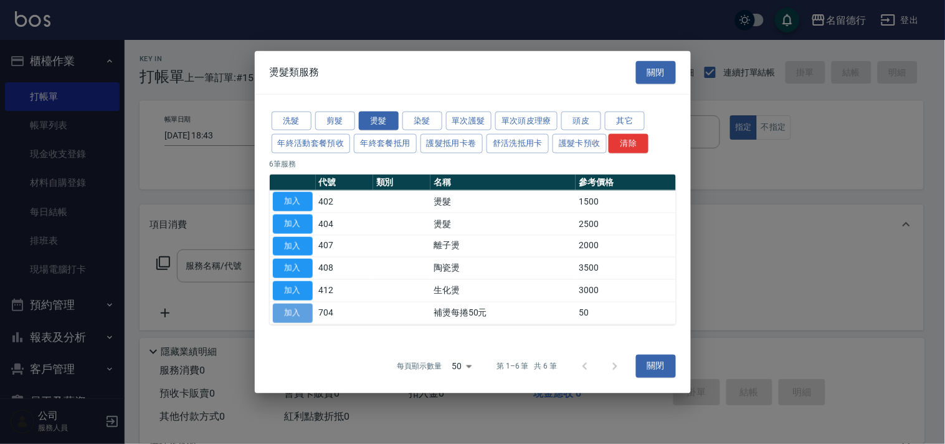
click at [290, 312] on button "加入" at bounding box center [293, 312] width 40 height 19
type input "補燙每捲50元(704)"
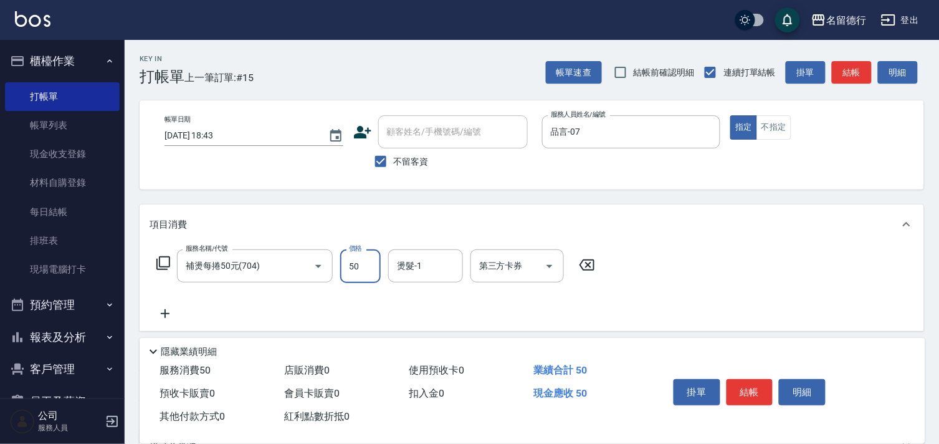
click at [346, 262] on input "50" at bounding box center [360, 266] width 41 height 34
type input "100"
click at [421, 266] on div "燙髮-1 燙髮-1" at bounding box center [425, 265] width 75 height 33
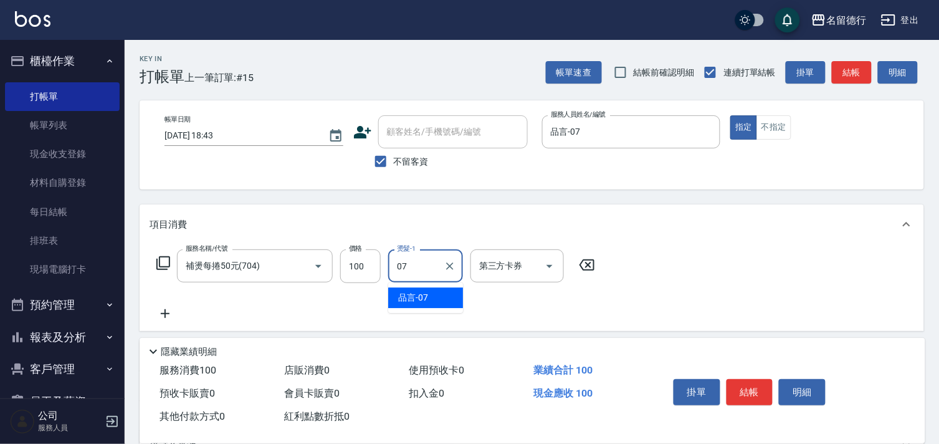
click at [425, 295] on span "品言 -07" at bounding box center [413, 297] width 30 height 13
type input "品言-07"
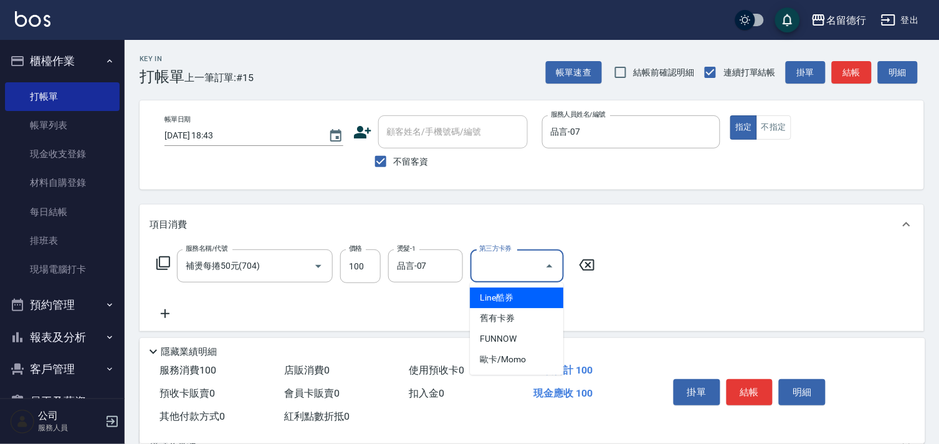
click at [502, 269] on div "第三方卡券 第三方卡券" at bounding box center [517, 265] width 93 height 33
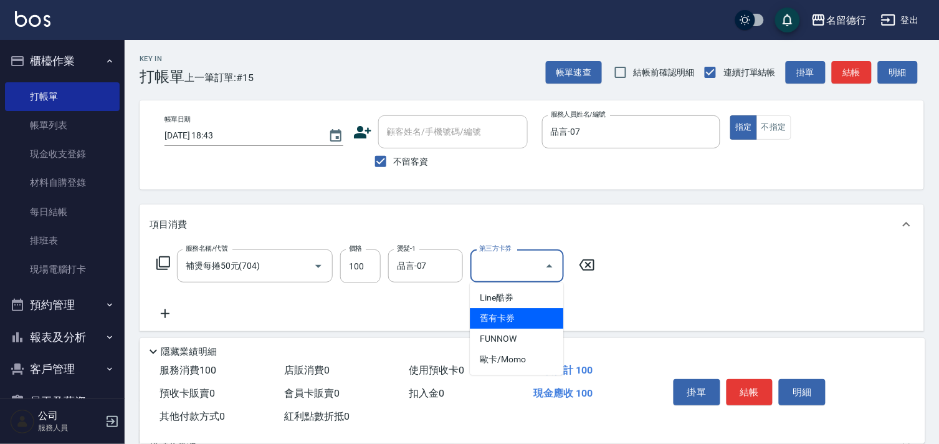
click at [509, 315] on span "舊有卡券" at bounding box center [516, 318] width 93 height 21
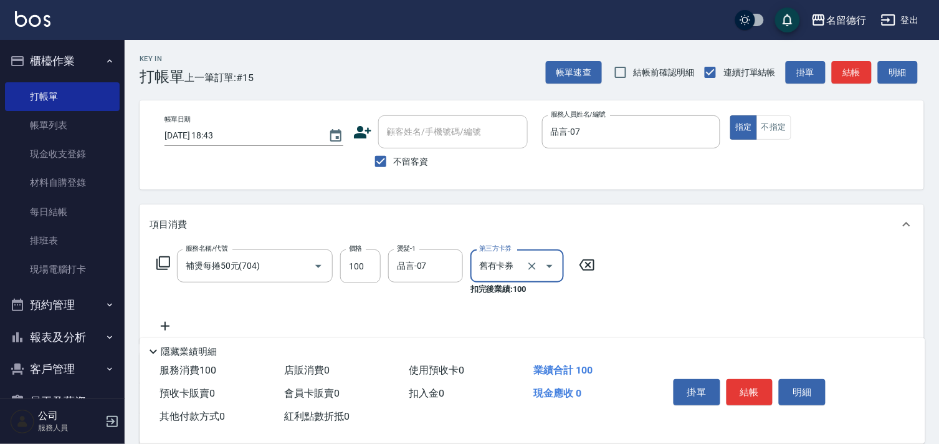
type input "舊有卡券"
click at [765, 381] on button "結帳" at bounding box center [750, 392] width 47 height 26
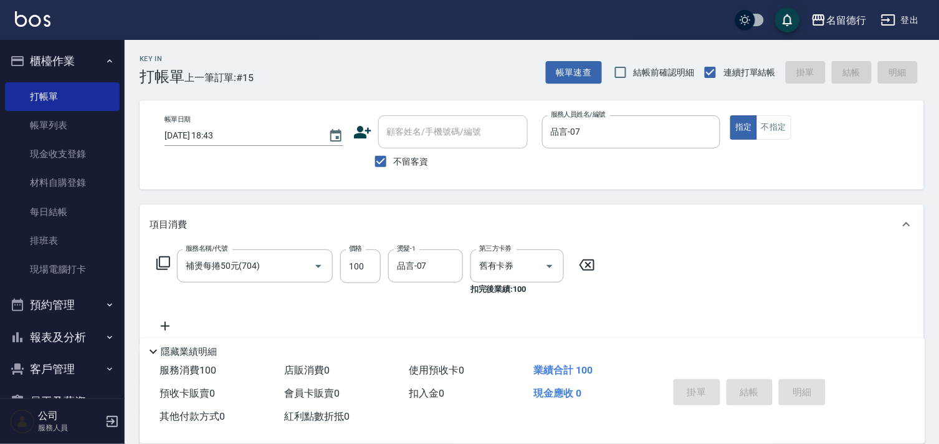
type input "[DATE] 19:09"
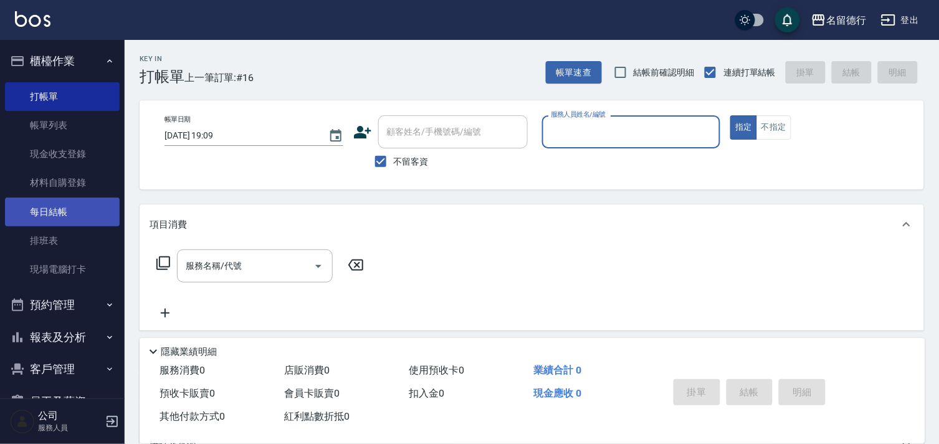
click at [27, 220] on link "每日結帳" at bounding box center [62, 212] width 115 height 29
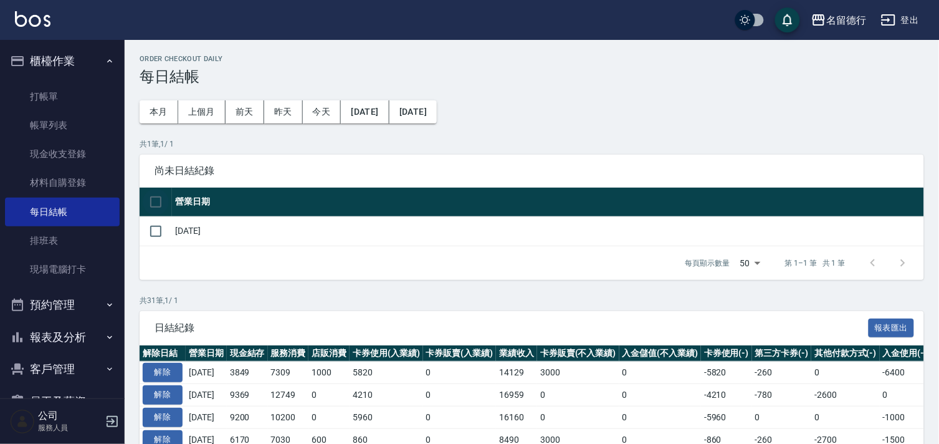
click at [161, 200] on input "checkbox" at bounding box center [156, 202] width 26 height 26
checkbox input "true"
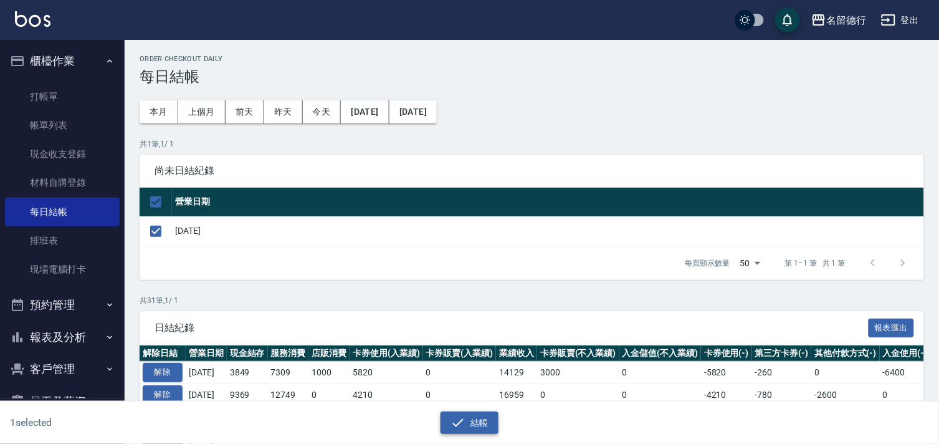
click at [464, 423] on icon "button" at bounding box center [458, 422] width 15 height 15
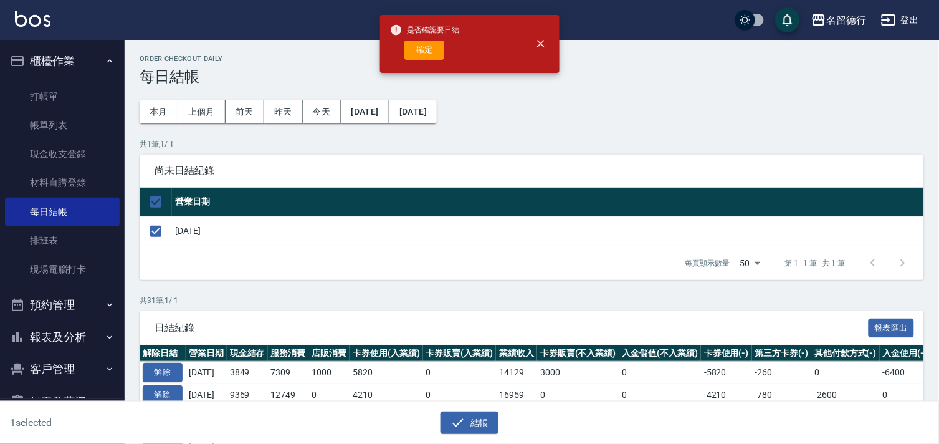
click at [413, 61] on div "是否確認要日結 確定" at bounding box center [425, 44] width 70 height 50
click at [416, 44] on button "確定" at bounding box center [424, 50] width 40 height 19
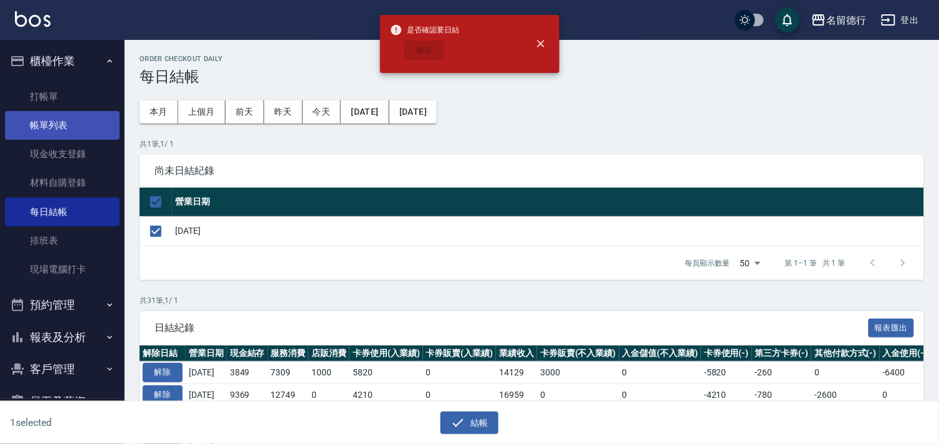
checkbox input "false"
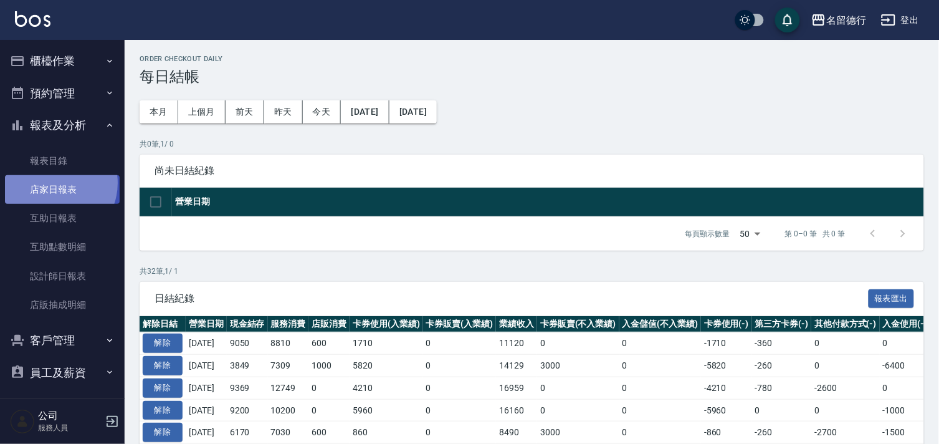
click at [52, 183] on link "店家日報表" at bounding box center [62, 189] width 115 height 29
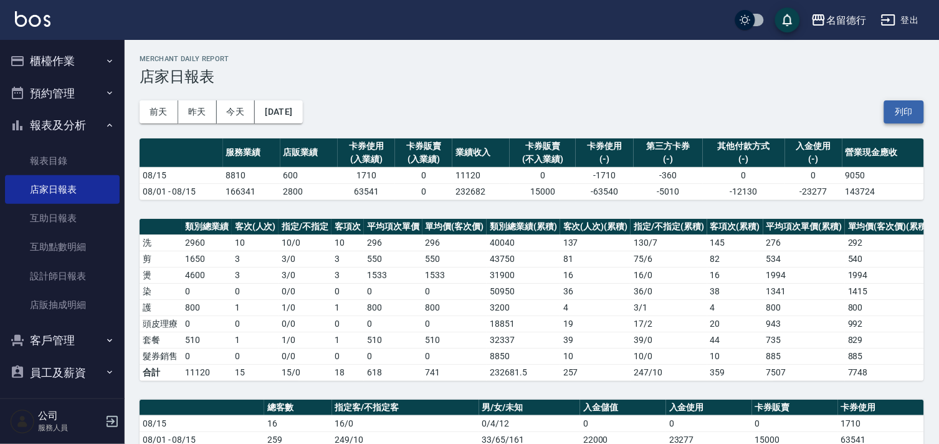
click at [905, 105] on button "列印" at bounding box center [904, 111] width 40 height 23
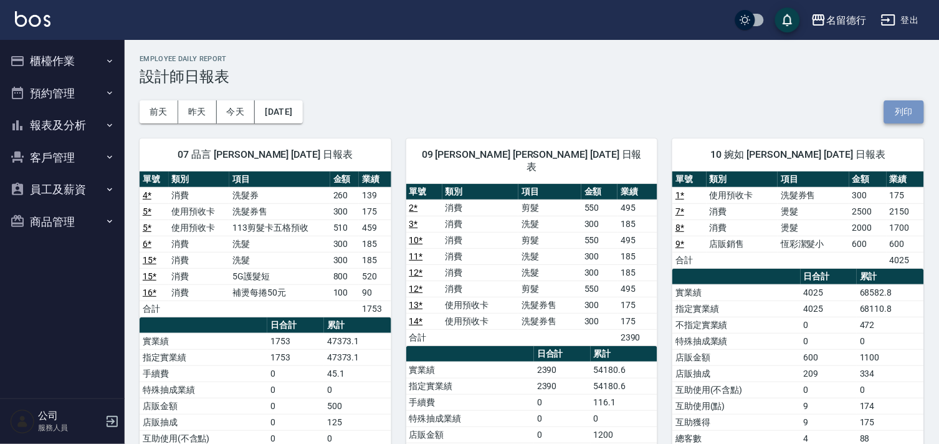
drag, startPoint x: 0, startPoint y: 0, endPoint x: 901, endPoint y: 111, distance: 907.3
click at [901, 111] on button "列印" at bounding box center [904, 111] width 40 height 23
click at [906, 115] on button "列印" at bounding box center [904, 111] width 40 height 23
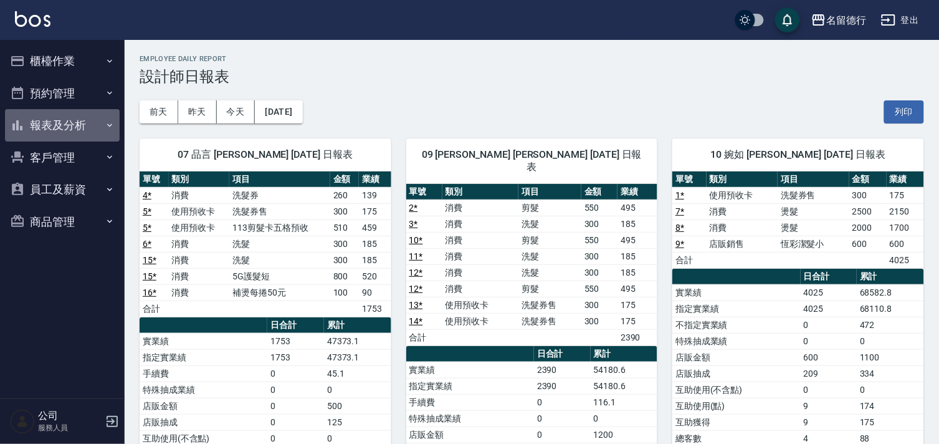
click at [59, 119] on button "報表及分析" at bounding box center [62, 125] width 115 height 32
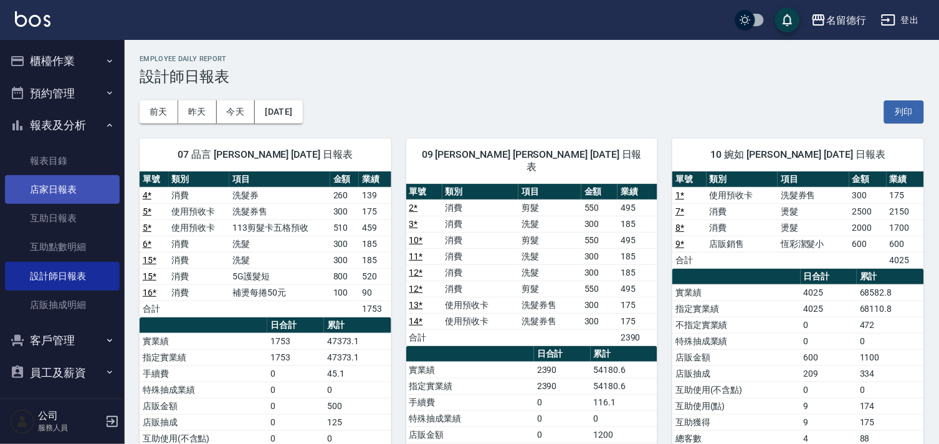
click at [64, 188] on link "店家日報表" at bounding box center [62, 189] width 115 height 29
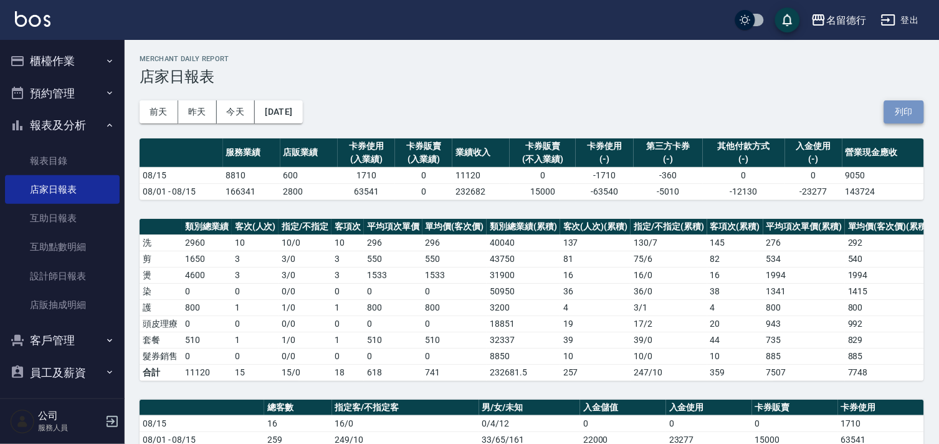
click at [908, 110] on button "列印" at bounding box center [904, 111] width 40 height 23
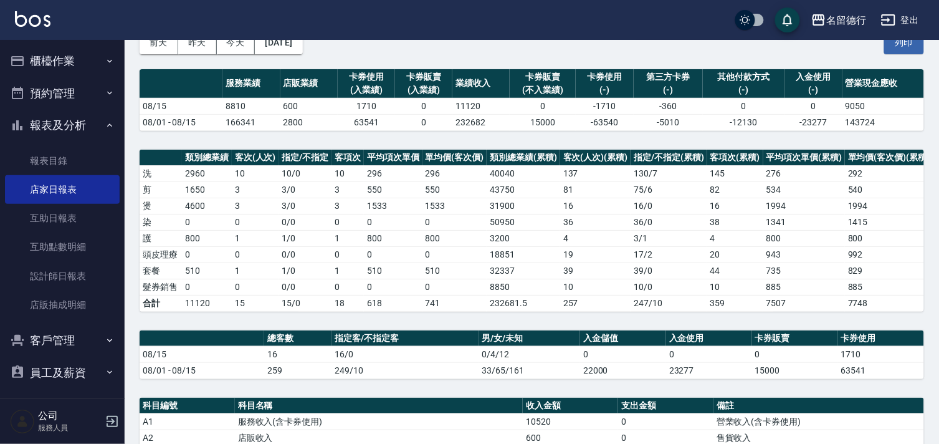
scroll to position [346, 0]
